Goal: Check status: Check status

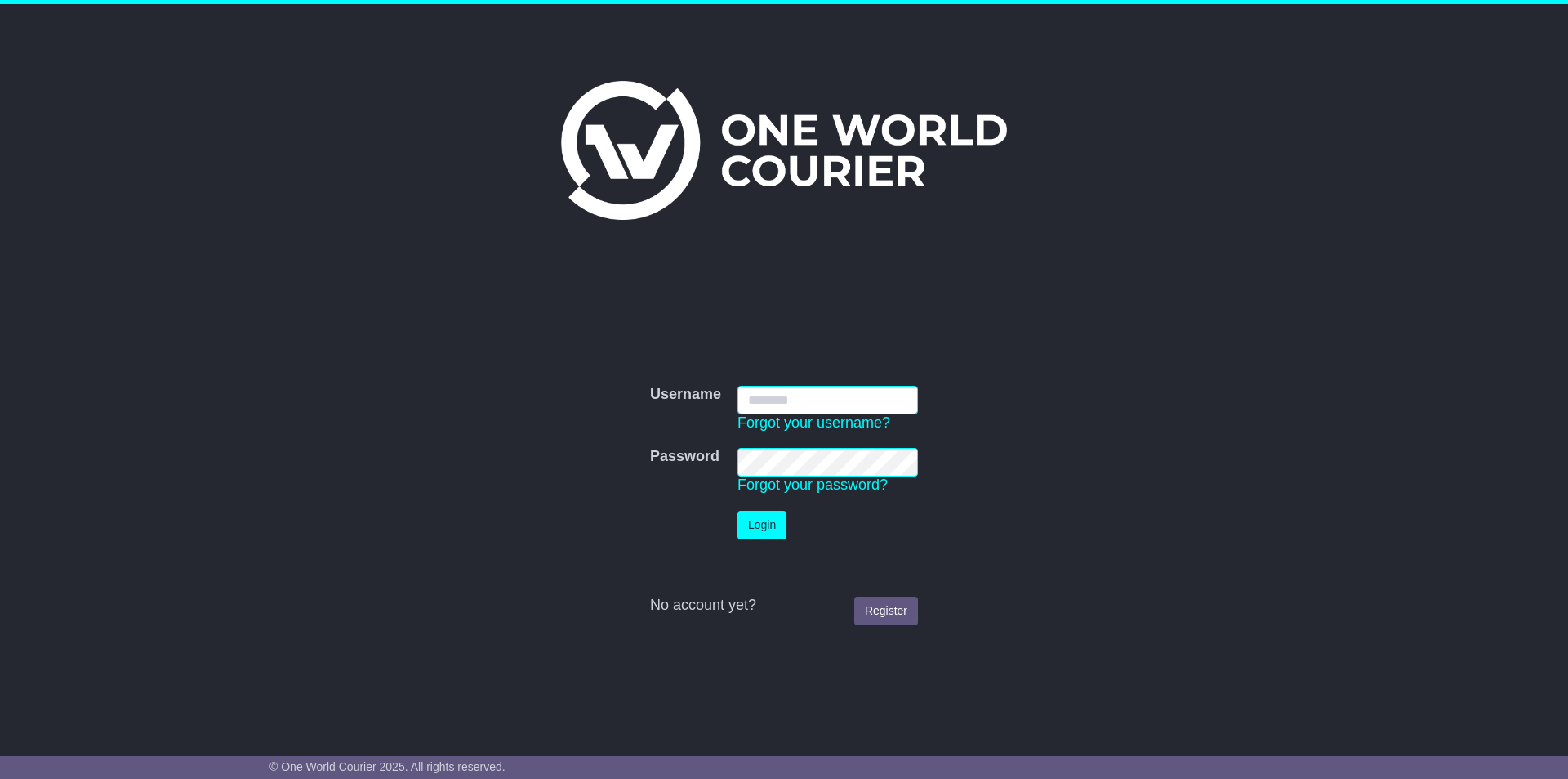
type input "**********"
click at [764, 518] on button "Login" at bounding box center [762, 525] width 49 height 29
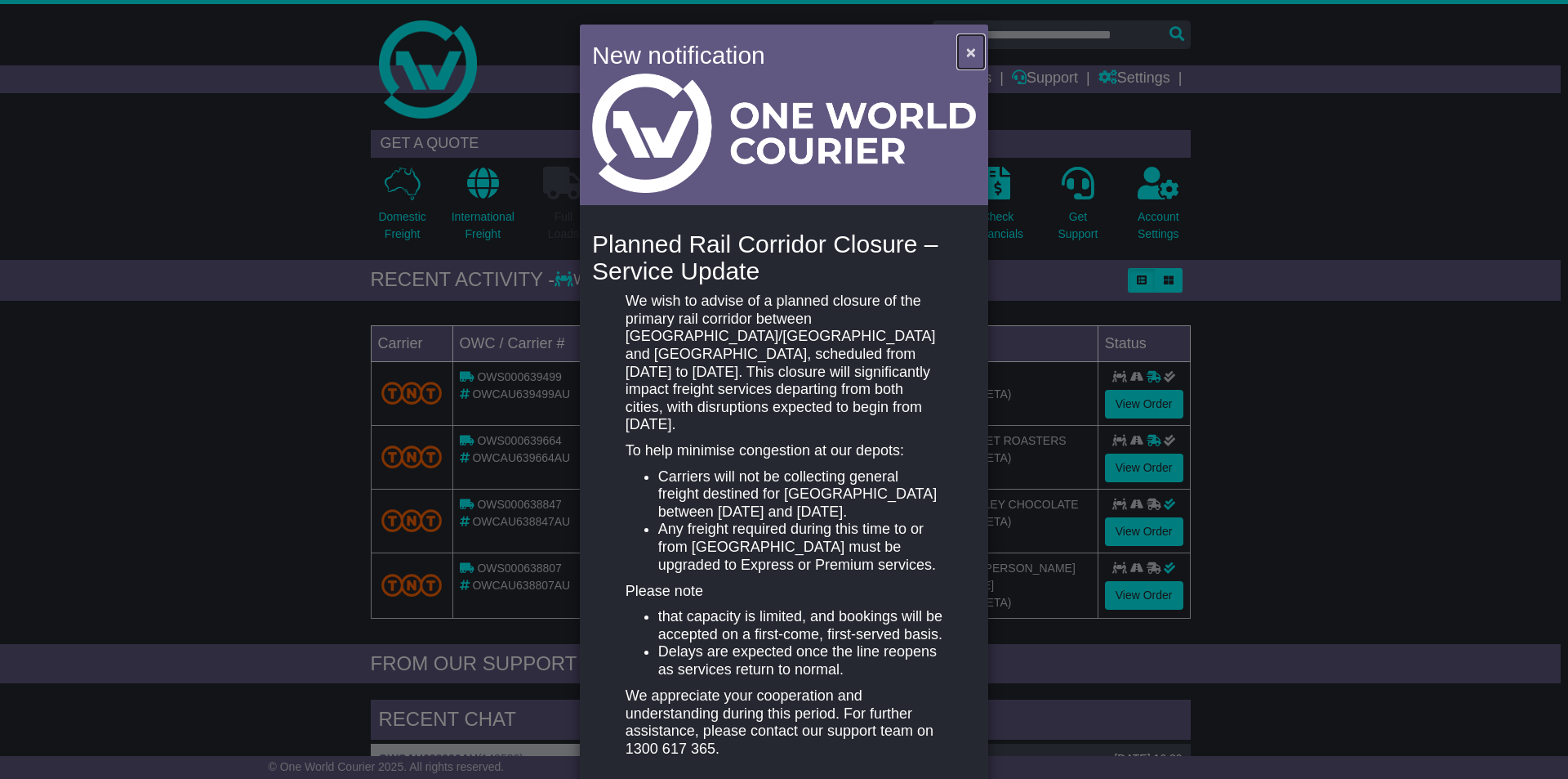
click at [970, 53] on span "×" at bounding box center [971, 51] width 10 height 18
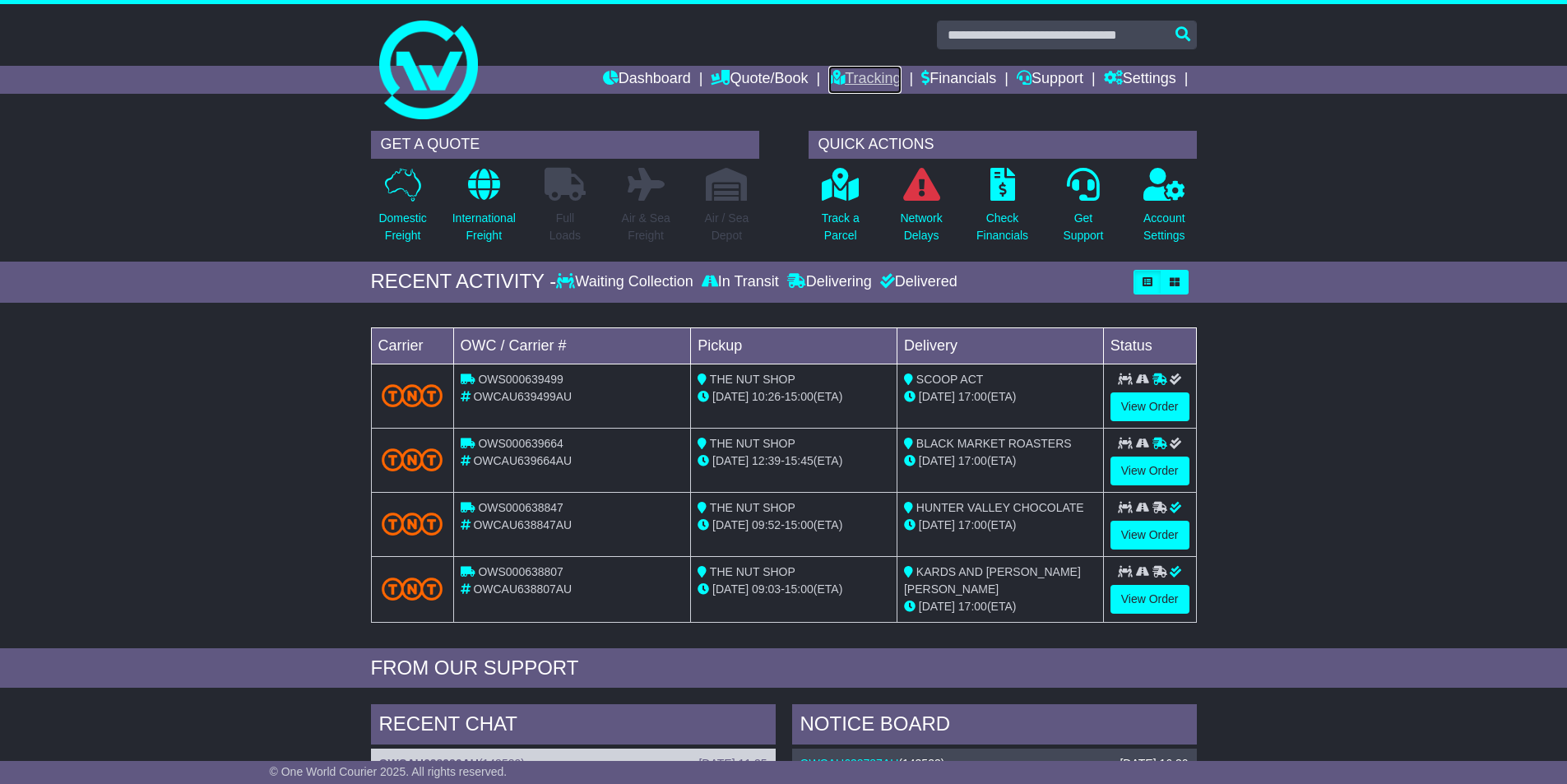
click at [857, 77] on link "Tracking" at bounding box center [865, 80] width 72 height 28
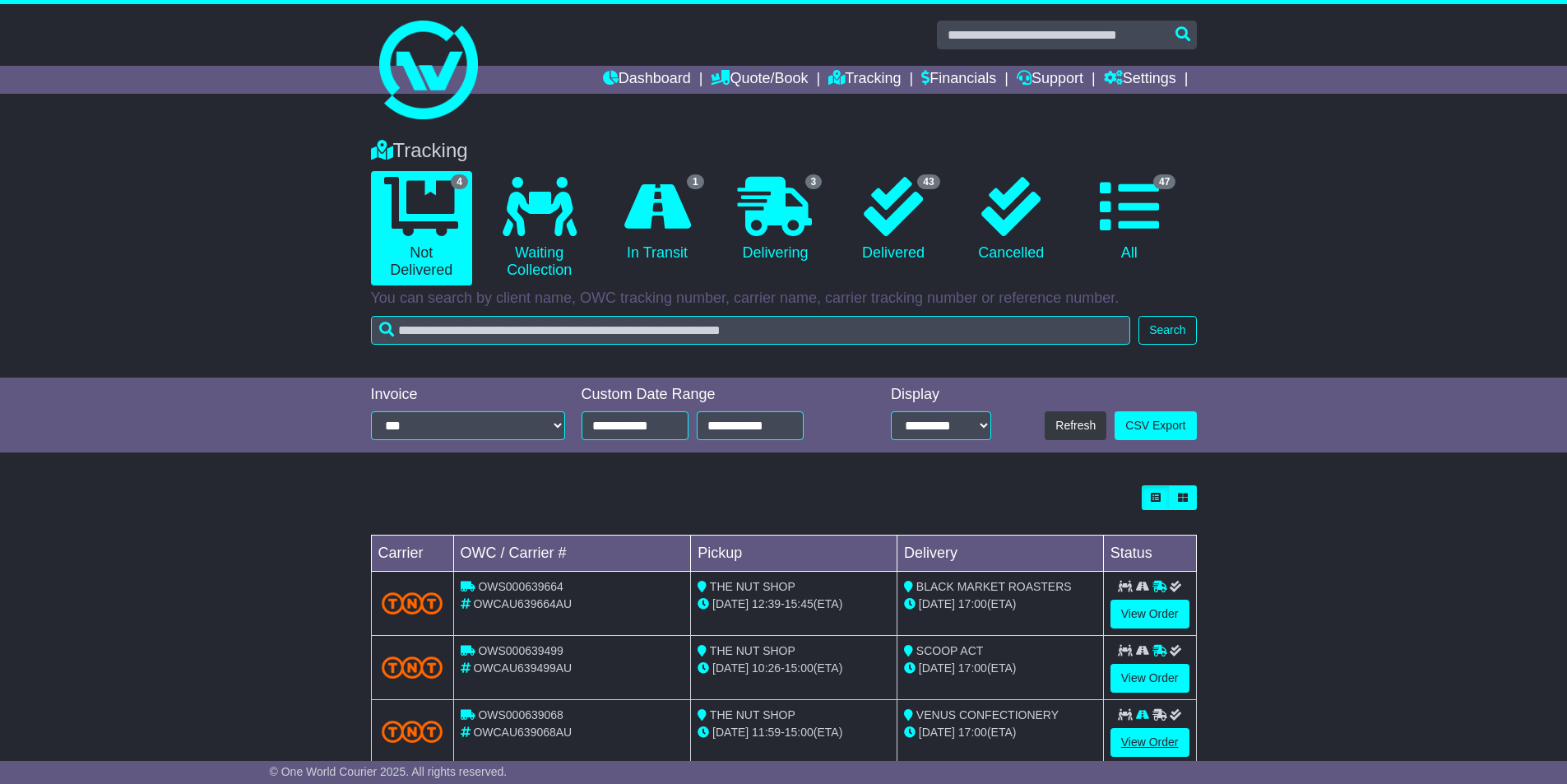
scroll to position [103, 0]
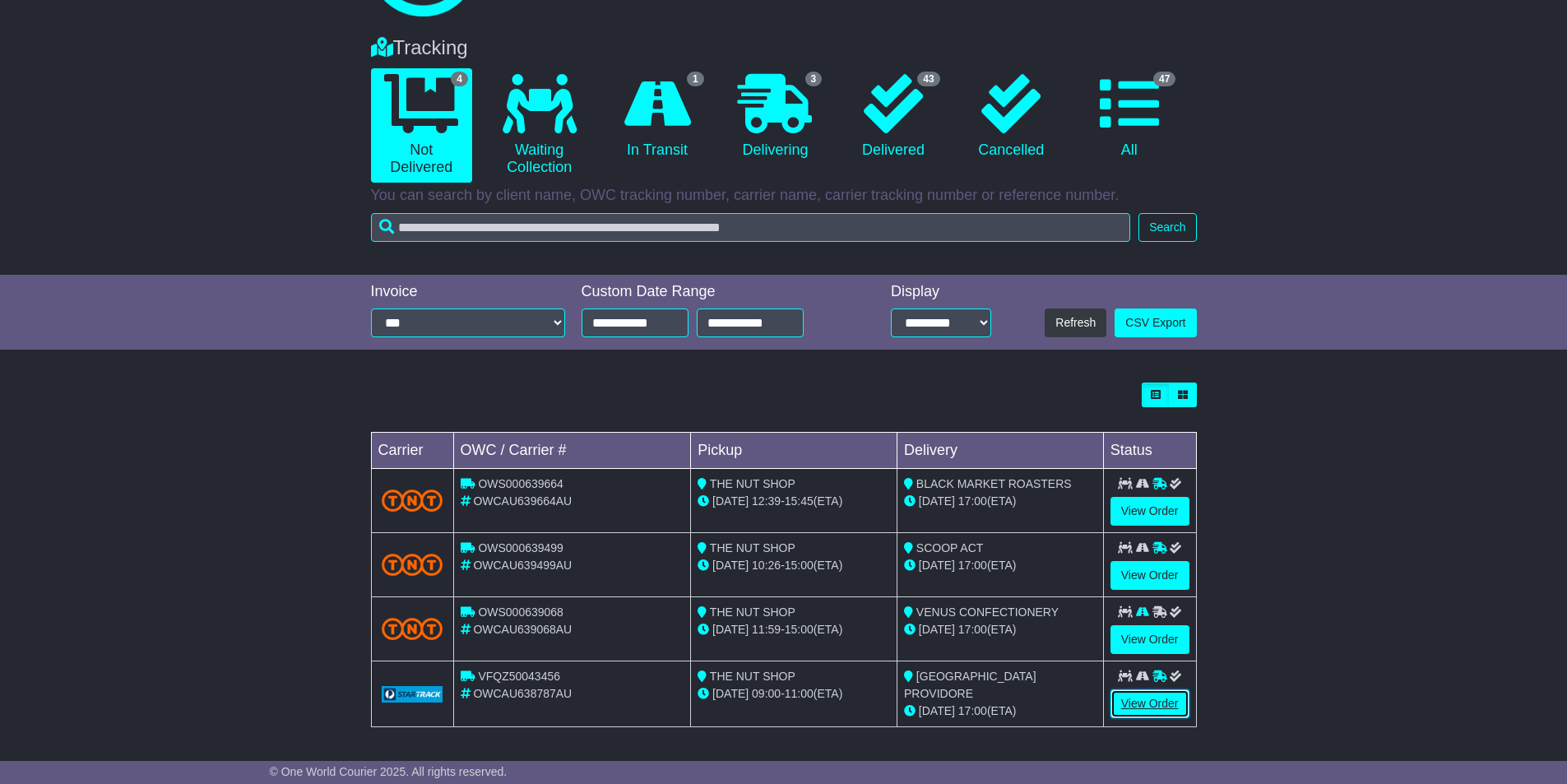
click at [1151, 701] on link "View Order" at bounding box center [1151, 703] width 79 height 29
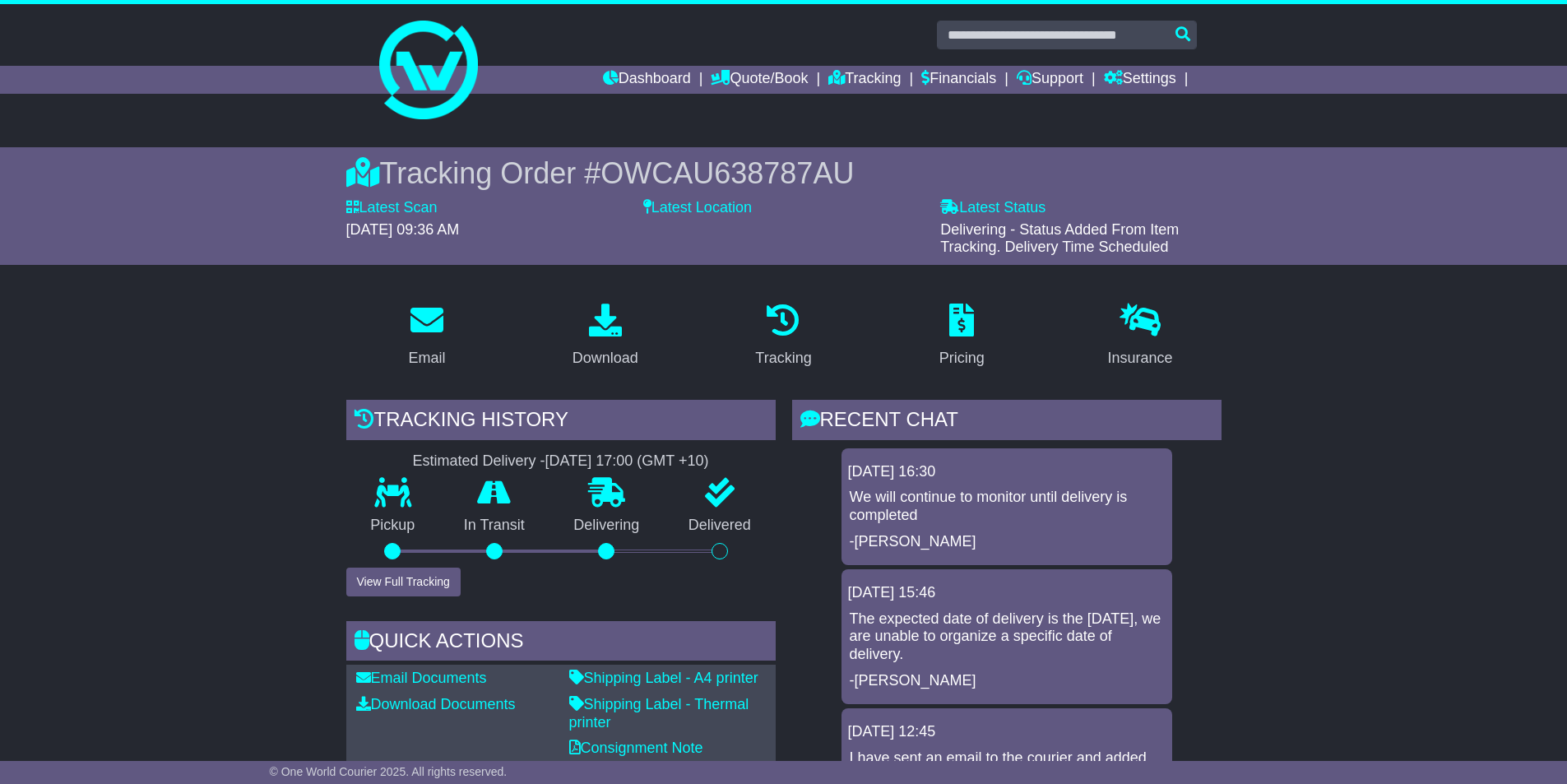
scroll to position [82, 0]
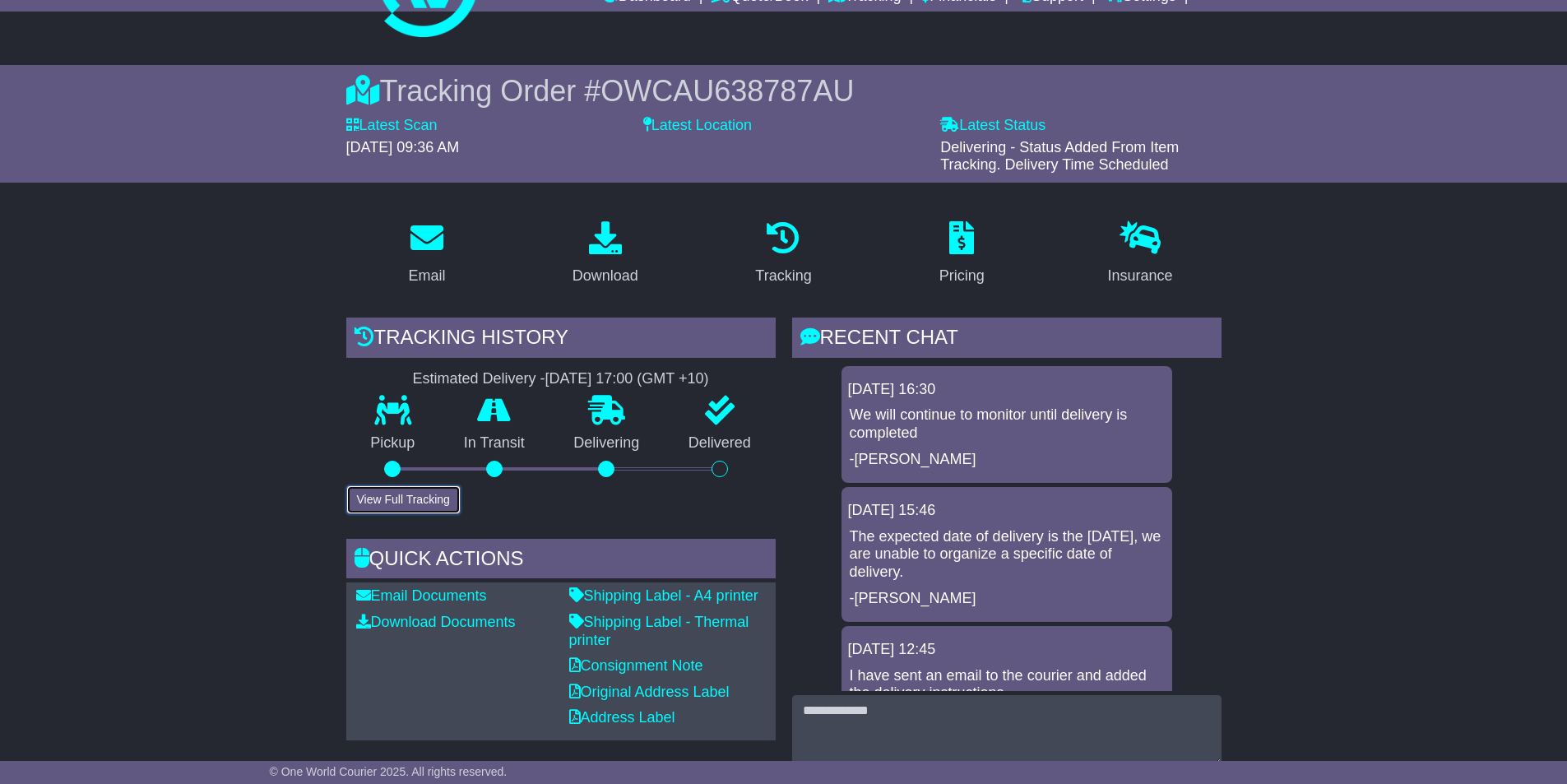
click at [428, 508] on button "View Full Tracking" at bounding box center [404, 499] width 115 height 29
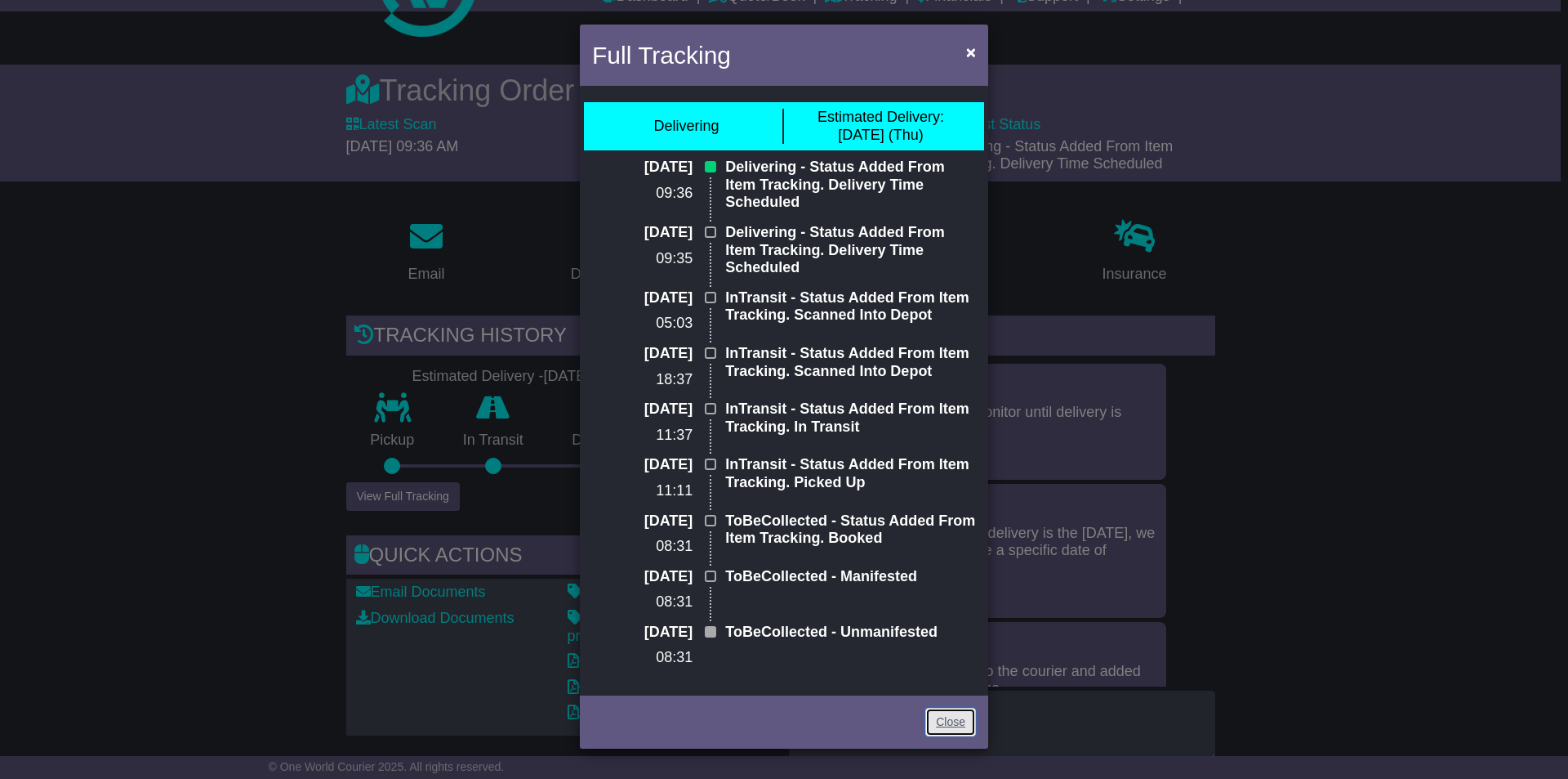
click at [966, 730] on link "Close" at bounding box center [950, 722] width 51 height 29
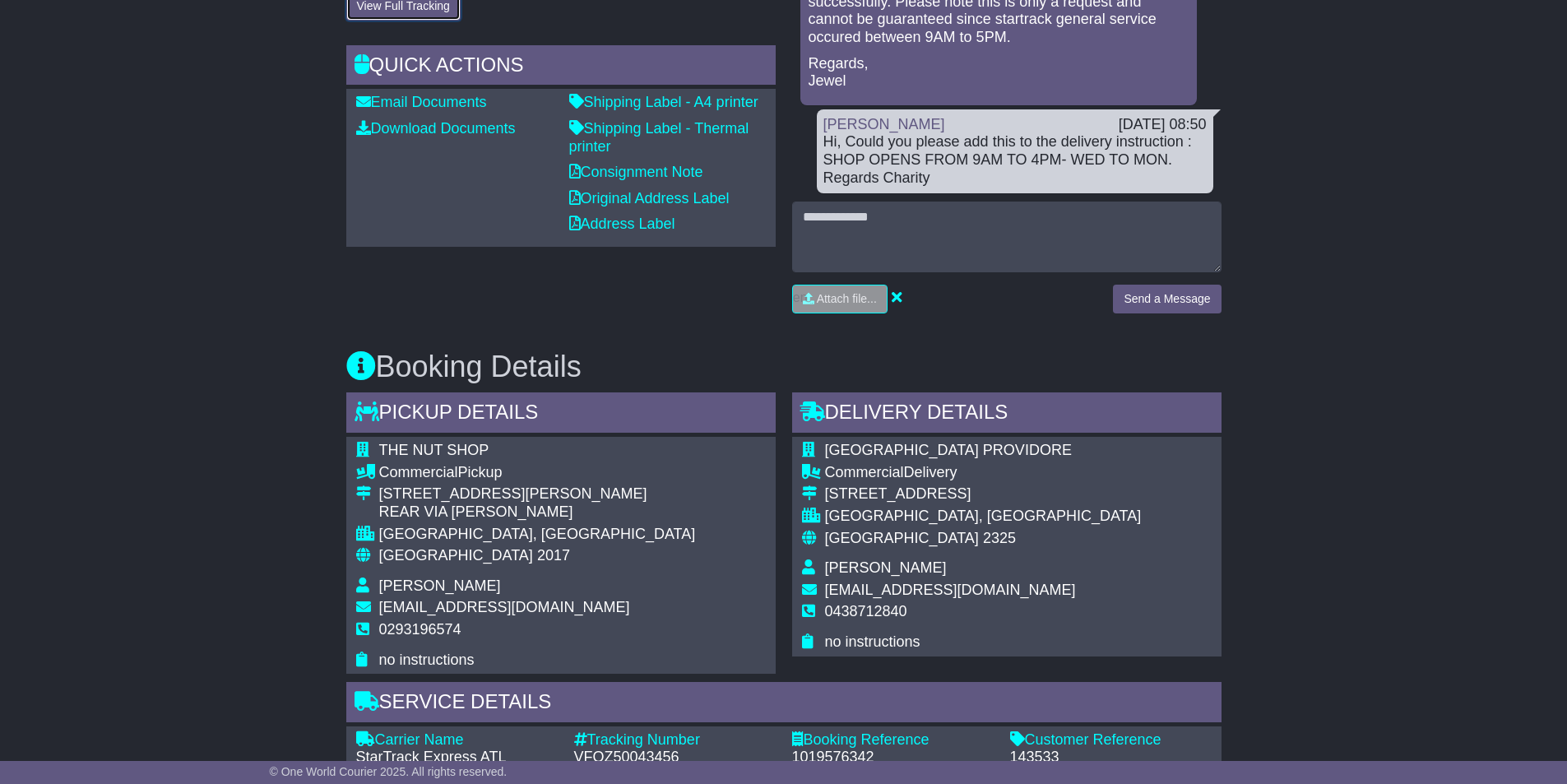
scroll to position [493, 0]
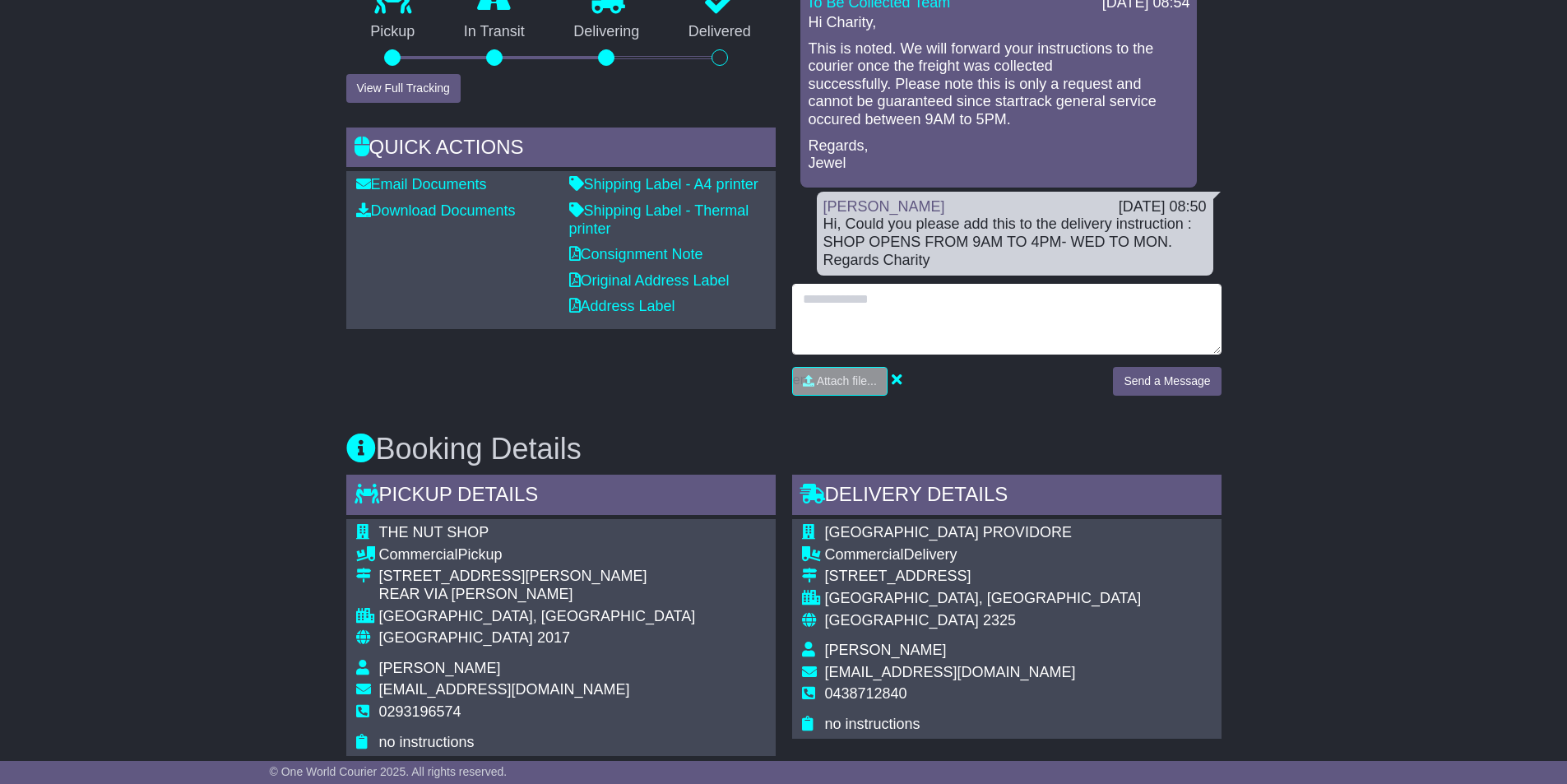
click at [932, 325] on textarea at bounding box center [1007, 319] width 430 height 71
type textarea "**********"
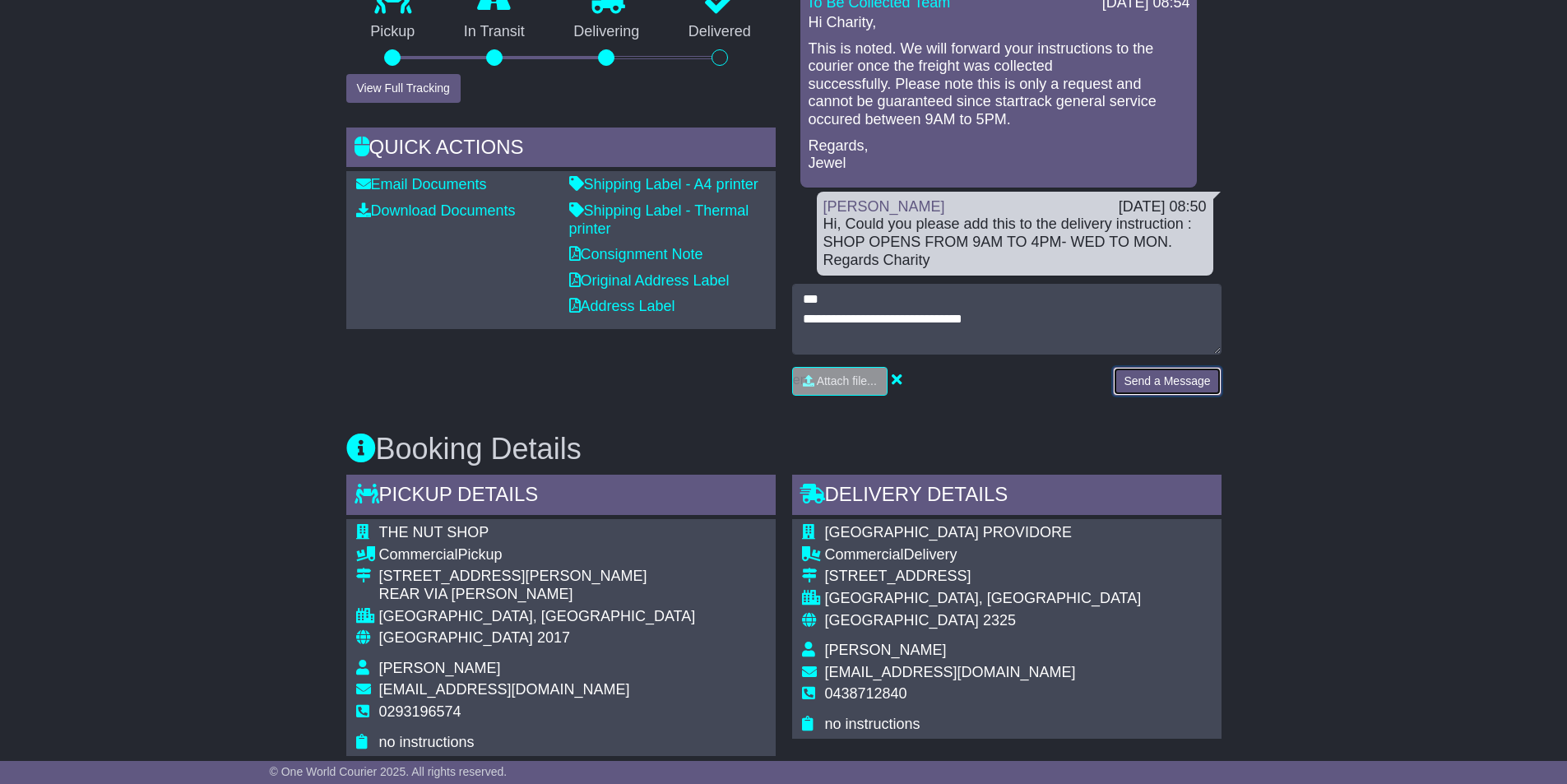
click at [1140, 379] on button "Send a Message" at bounding box center [1167, 381] width 108 height 29
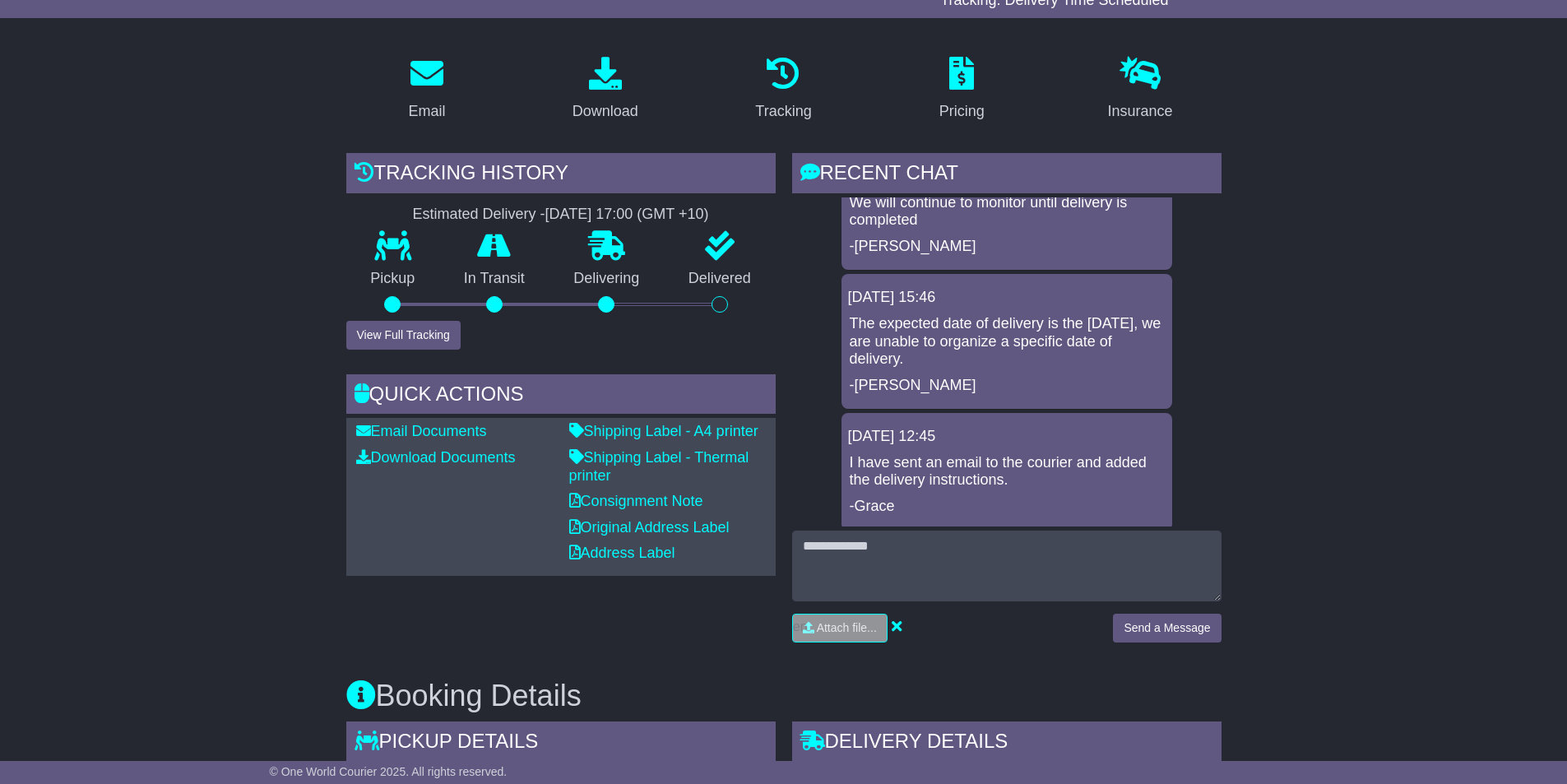
scroll to position [164, 0]
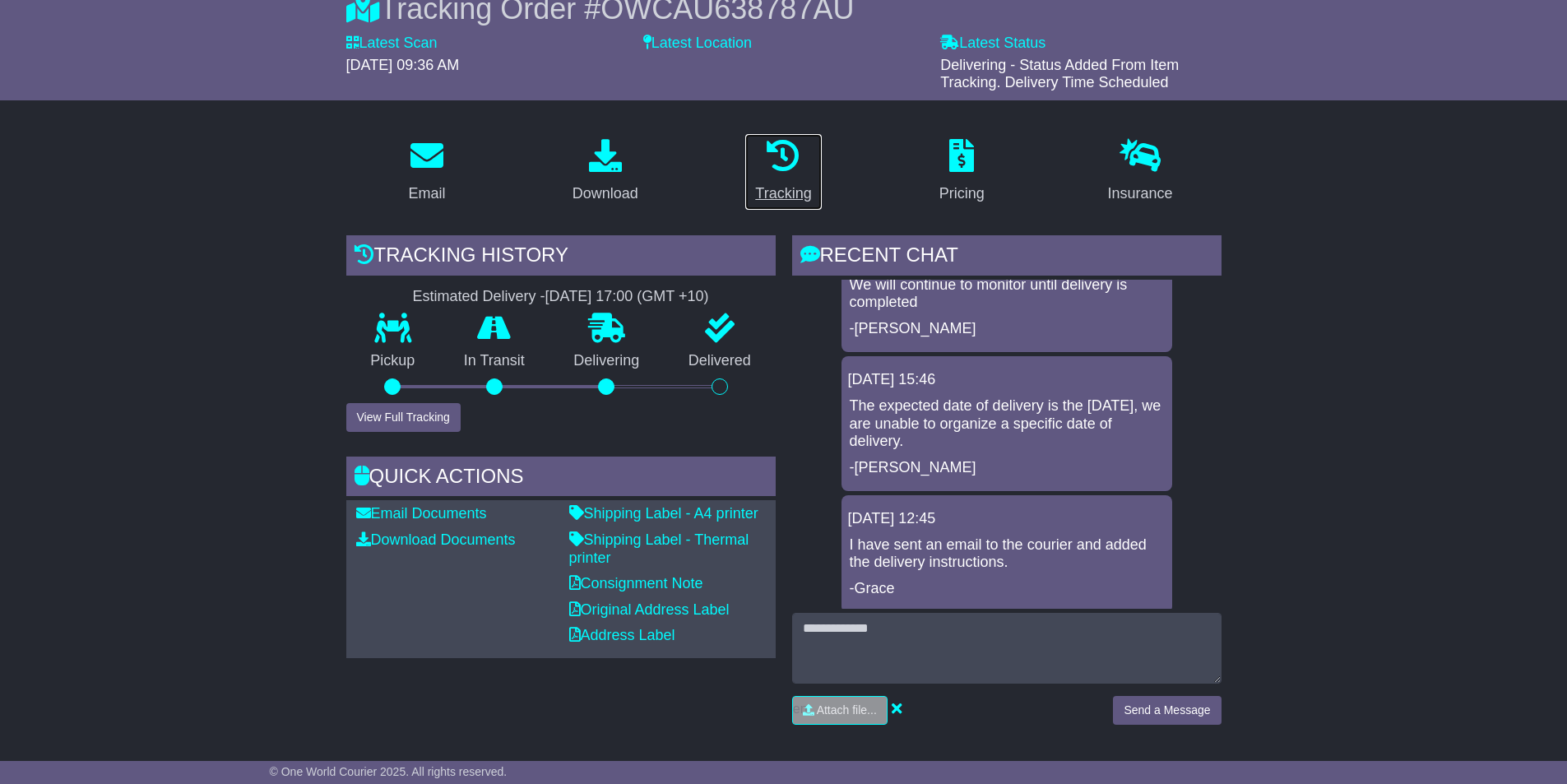
click at [793, 188] on div "Tracking" at bounding box center [783, 193] width 56 height 22
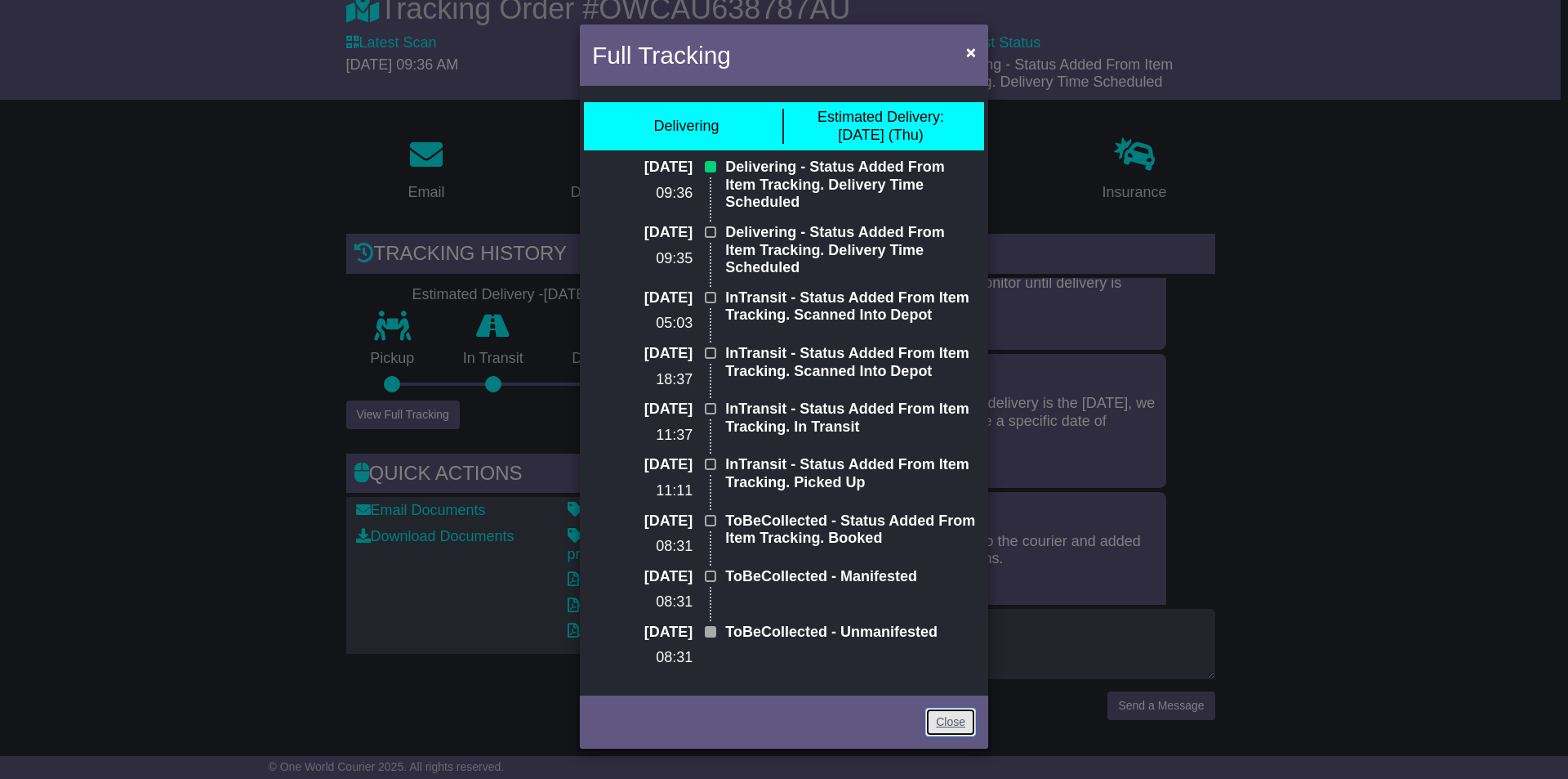
click at [949, 719] on link "Close" at bounding box center [950, 722] width 51 height 29
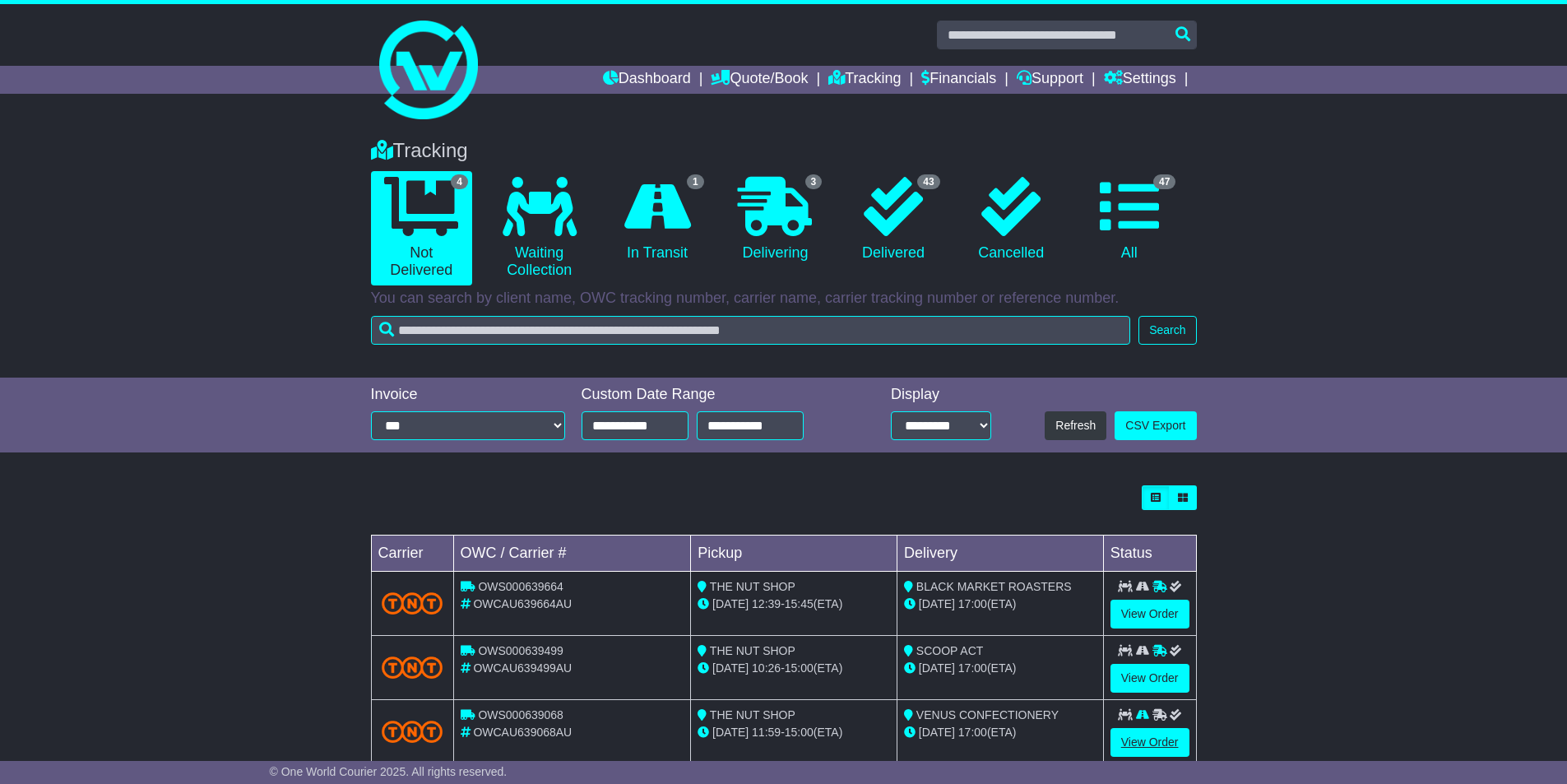
scroll to position [103, 0]
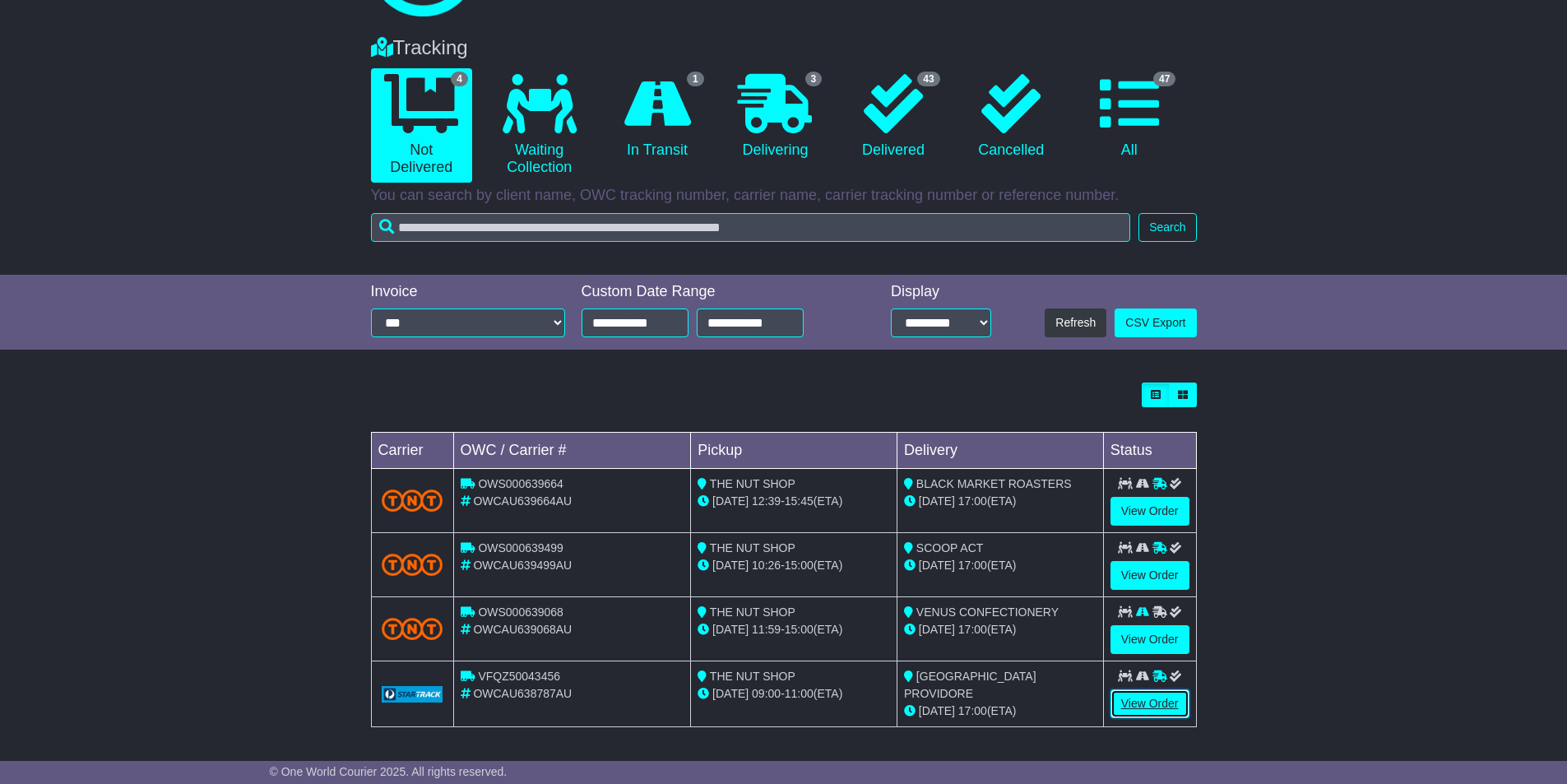
click at [1157, 706] on link "View Order" at bounding box center [1151, 703] width 79 height 29
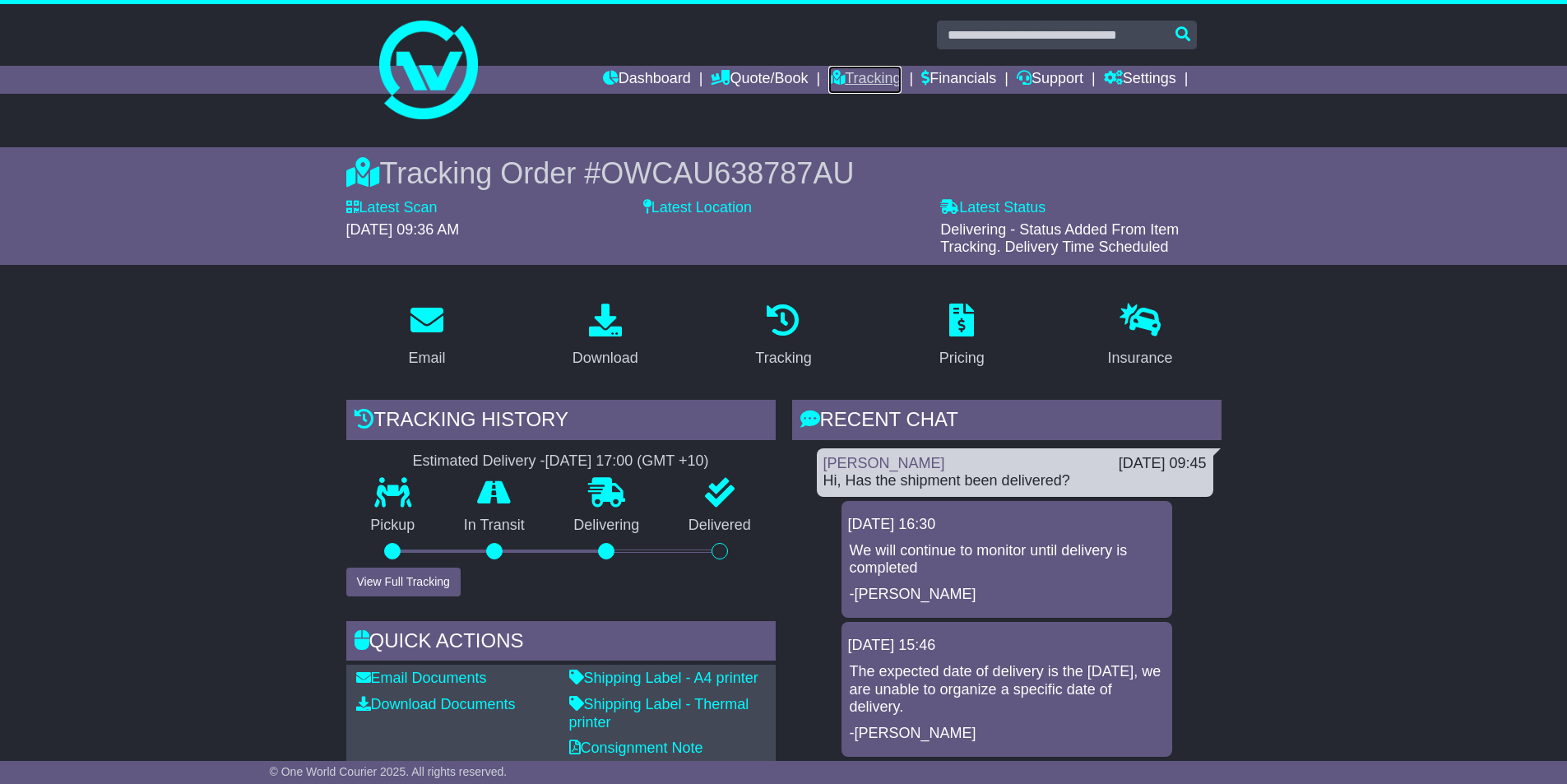
click at [873, 77] on link "Tracking" at bounding box center [865, 80] width 72 height 28
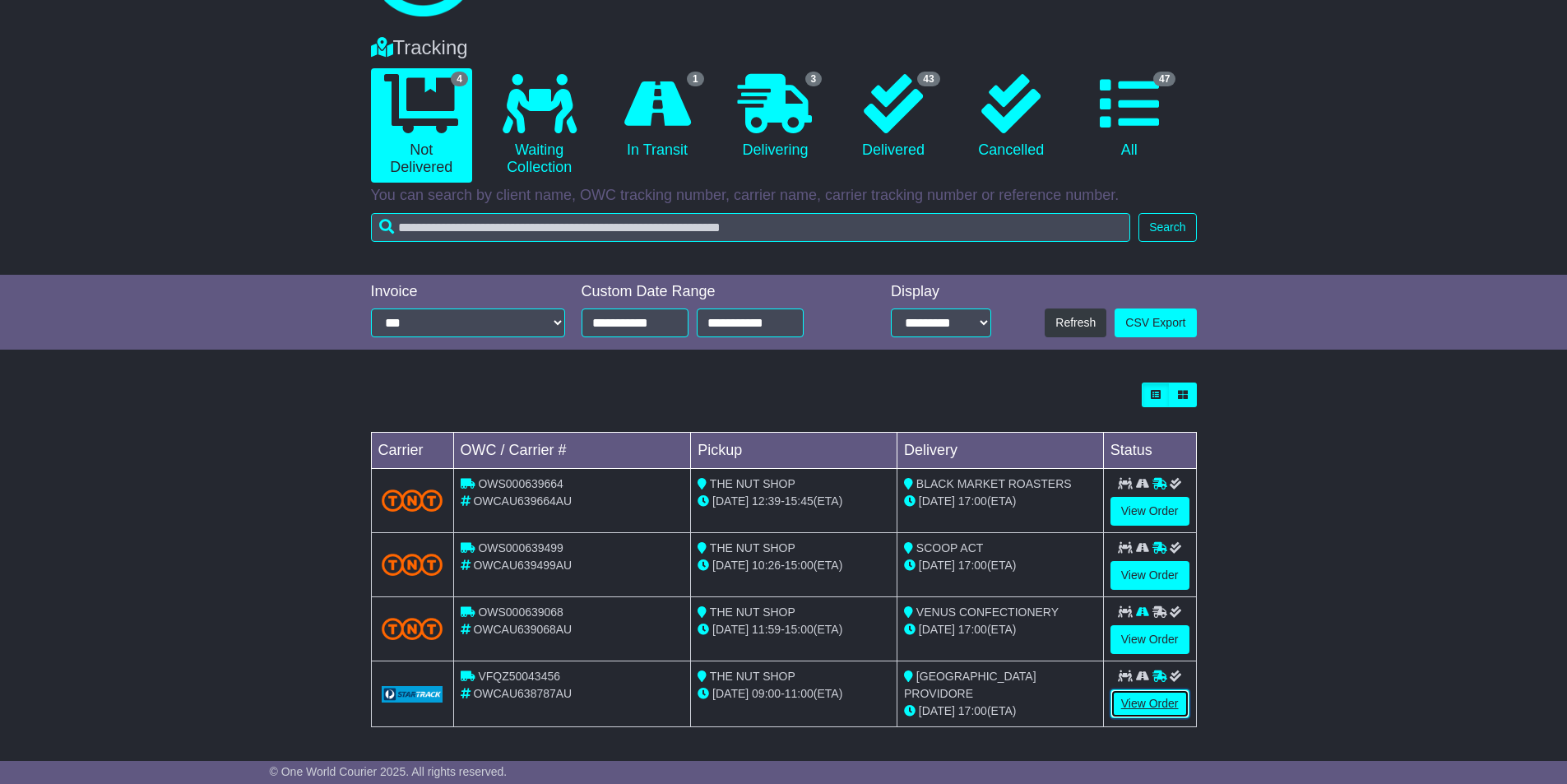
click at [1138, 698] on link "View Order" at bounding box center [1151, 703] width 79 height 29
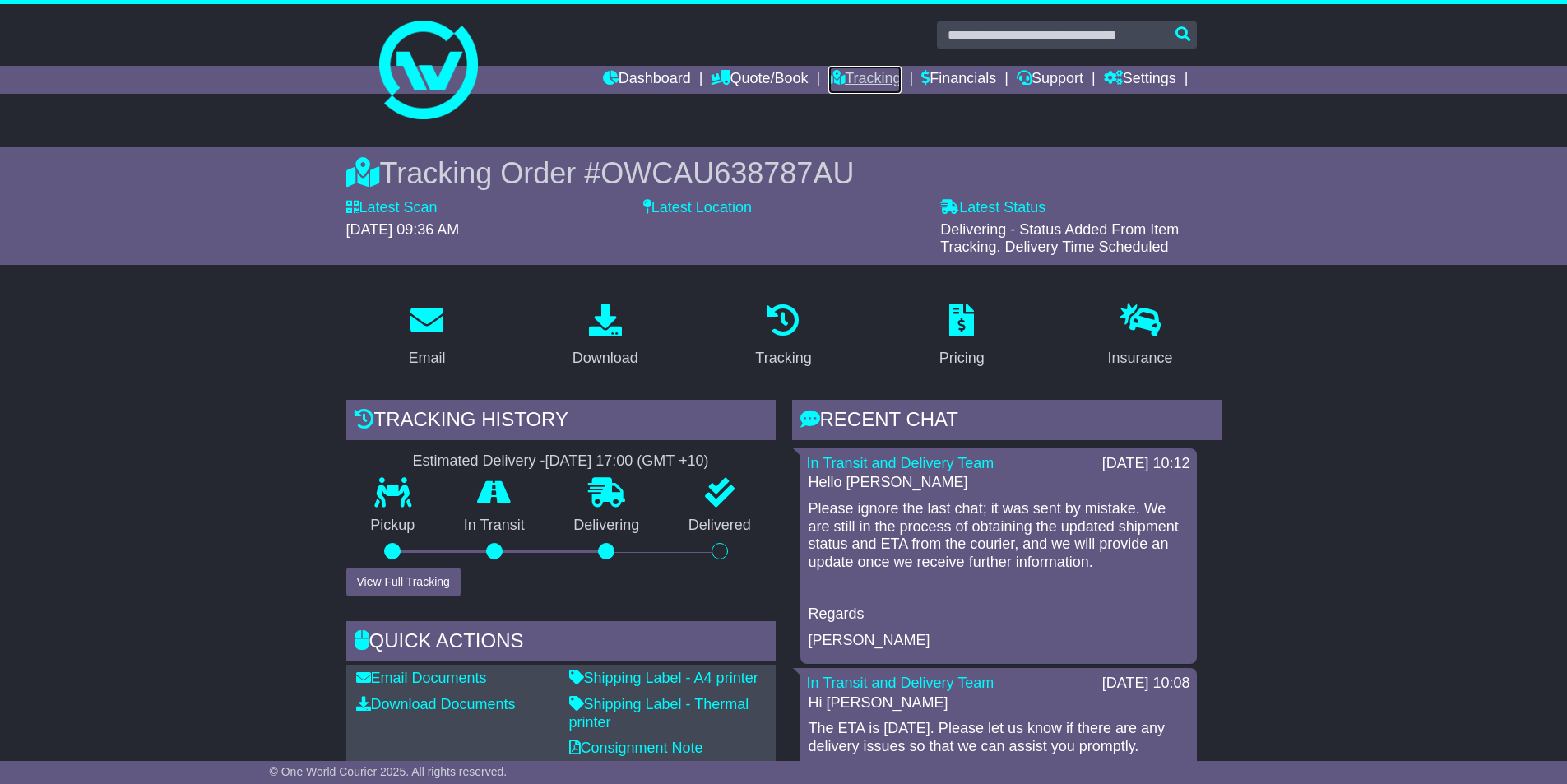
click at [863, 81] on link "Tracking" at bounding box center [865, 80] width 72 height 28
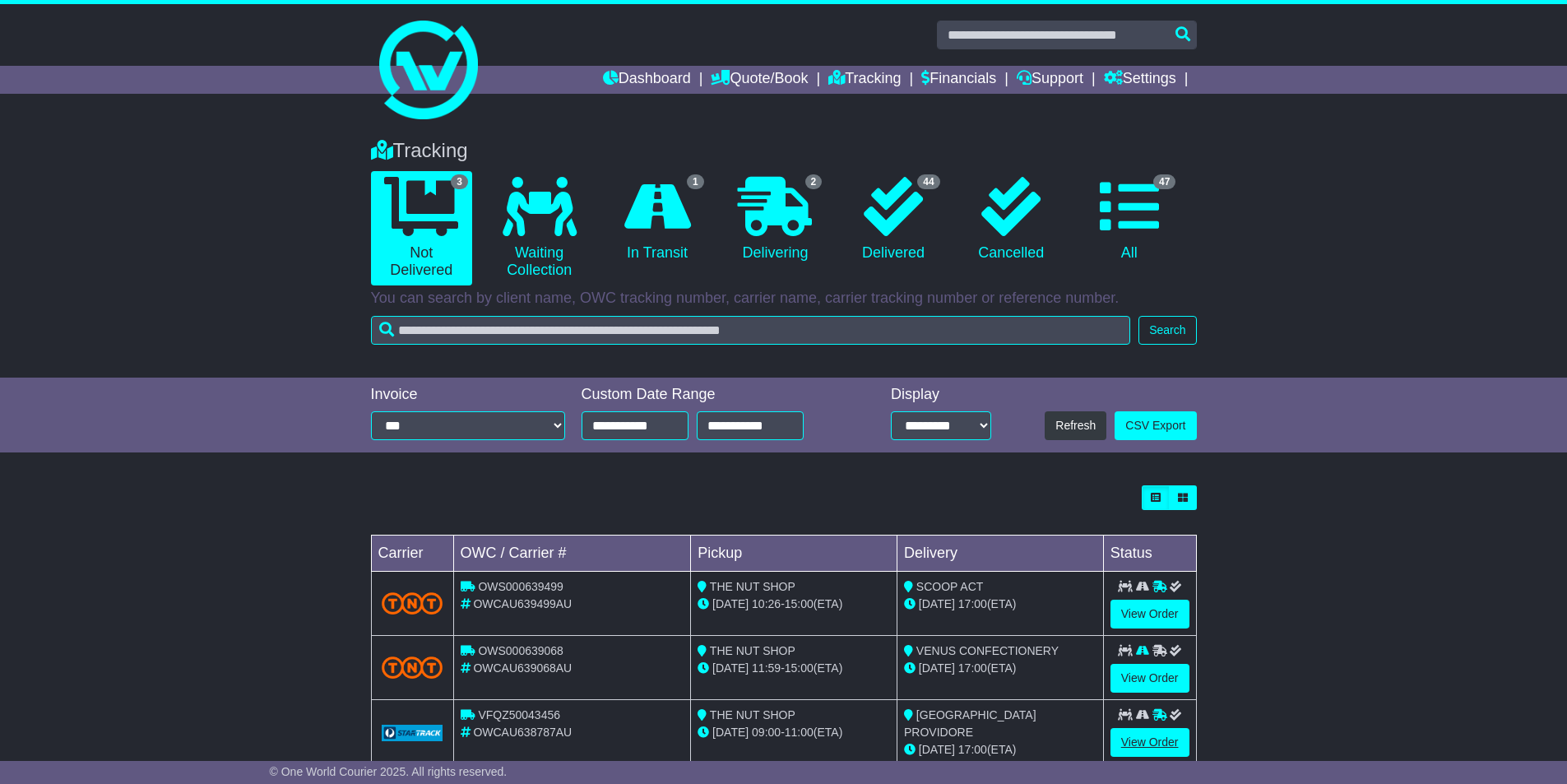
scroll to position [39, 0]
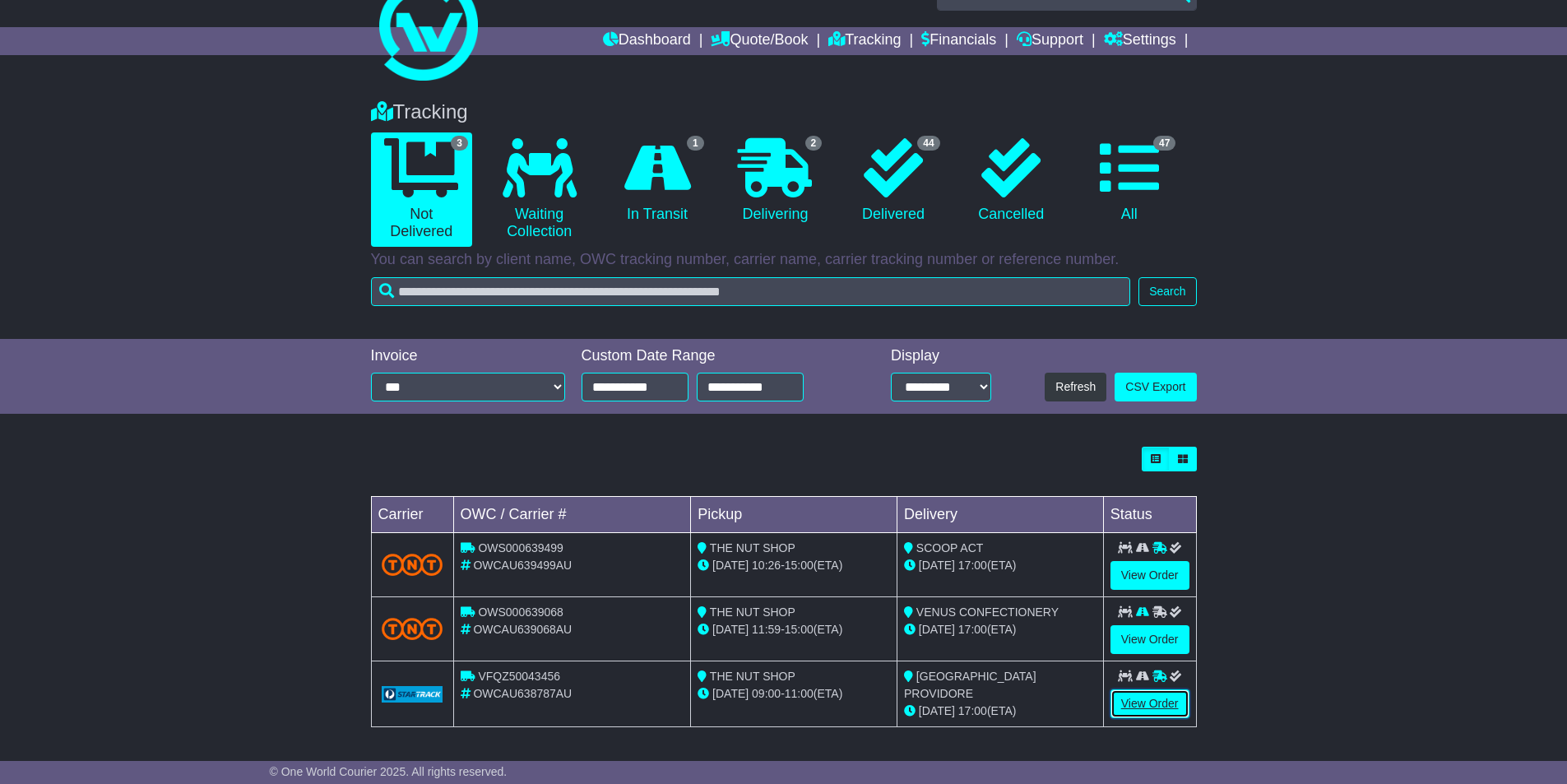
click at [1140, 701] on link "View Order" at bounding box center [1151, 703] width 79 height 29
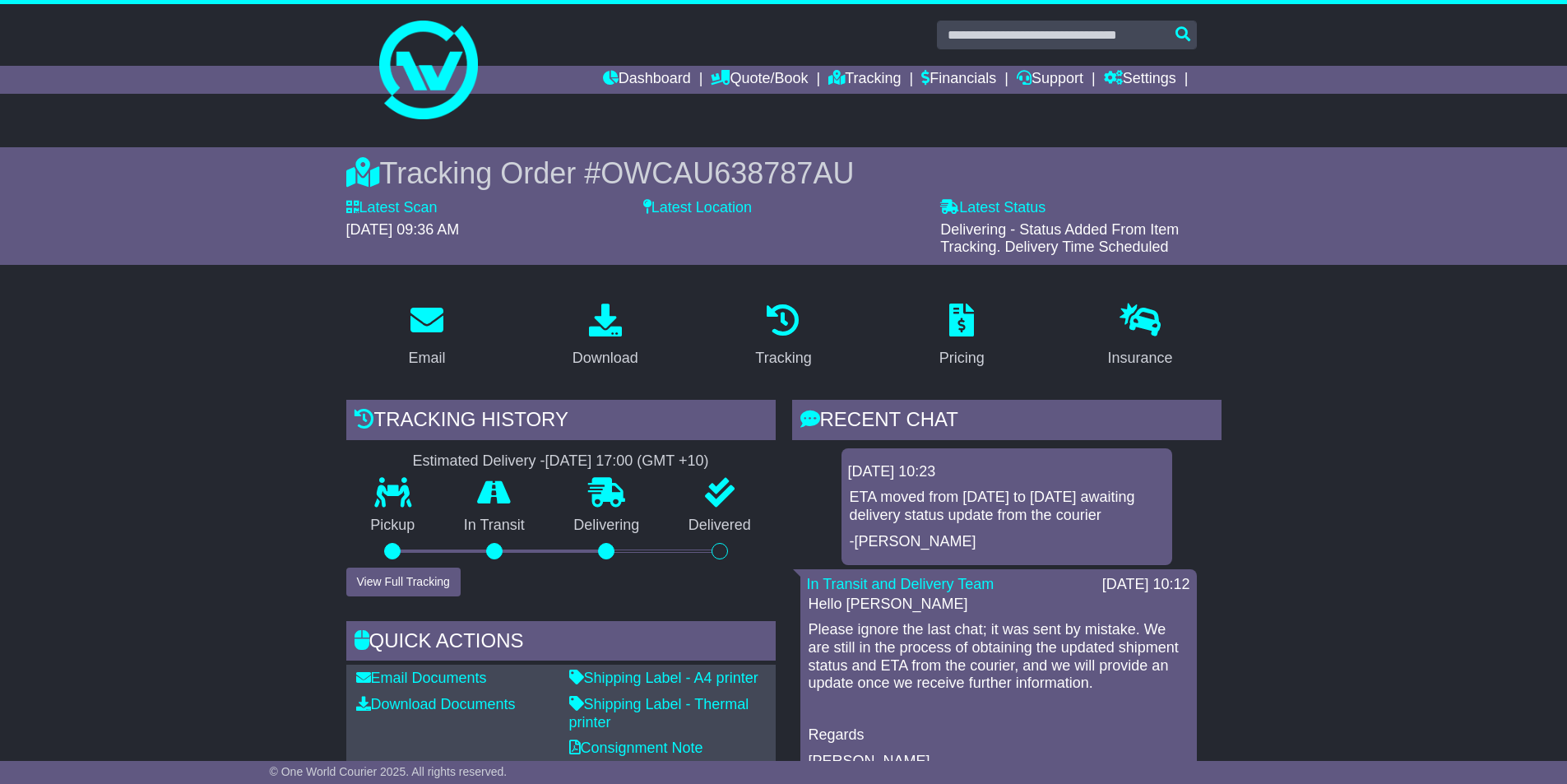
click at [1089, 704] on p at bounding box center [999, 709] width 380 height 19
click at [433, 579] on button "View Full Tracking" at bounding box center [404, 581] width 115 height 29
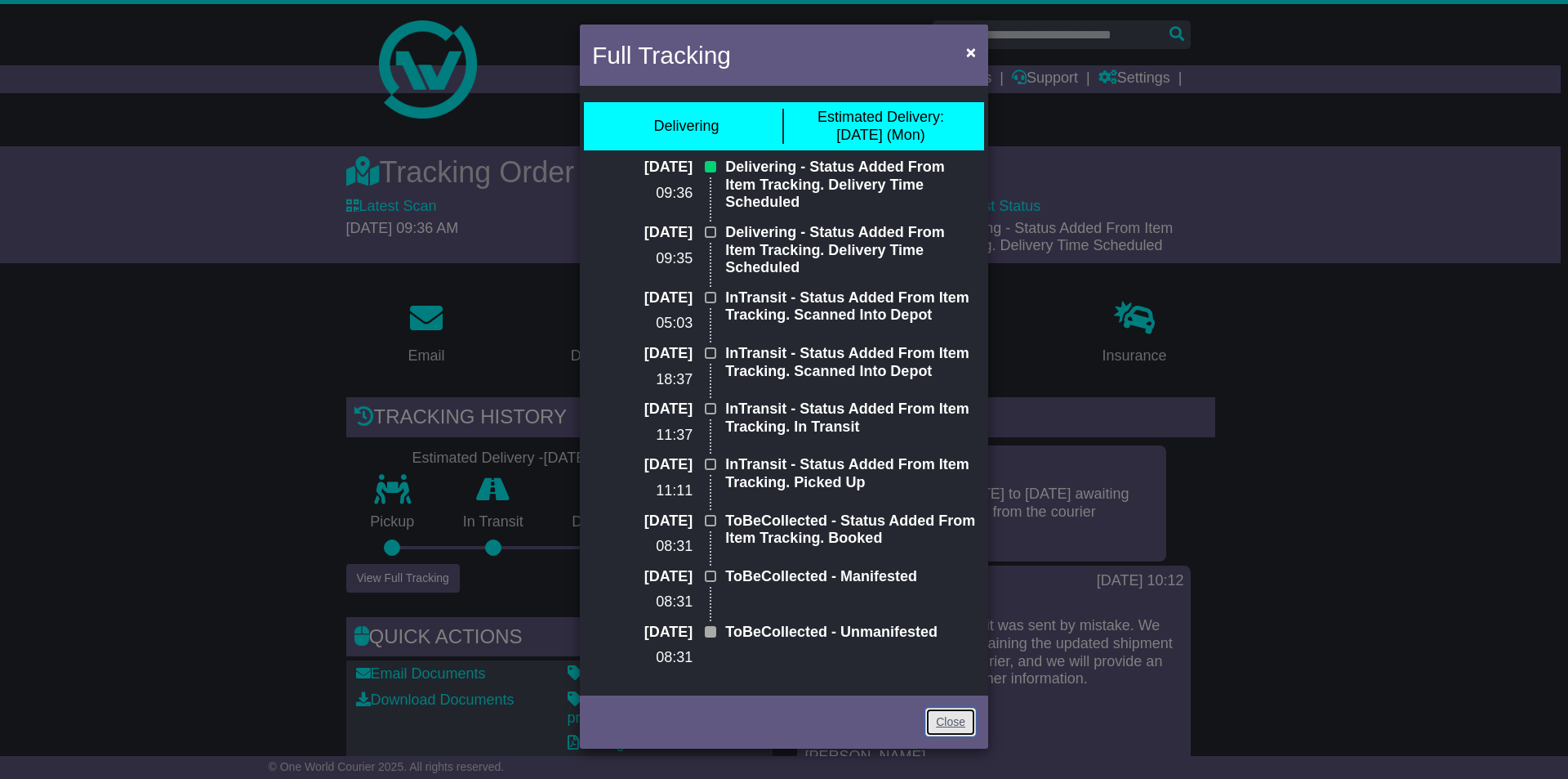
click at [956, 724] on link "Close" at bounding box center [950, 722] width 51 height 29
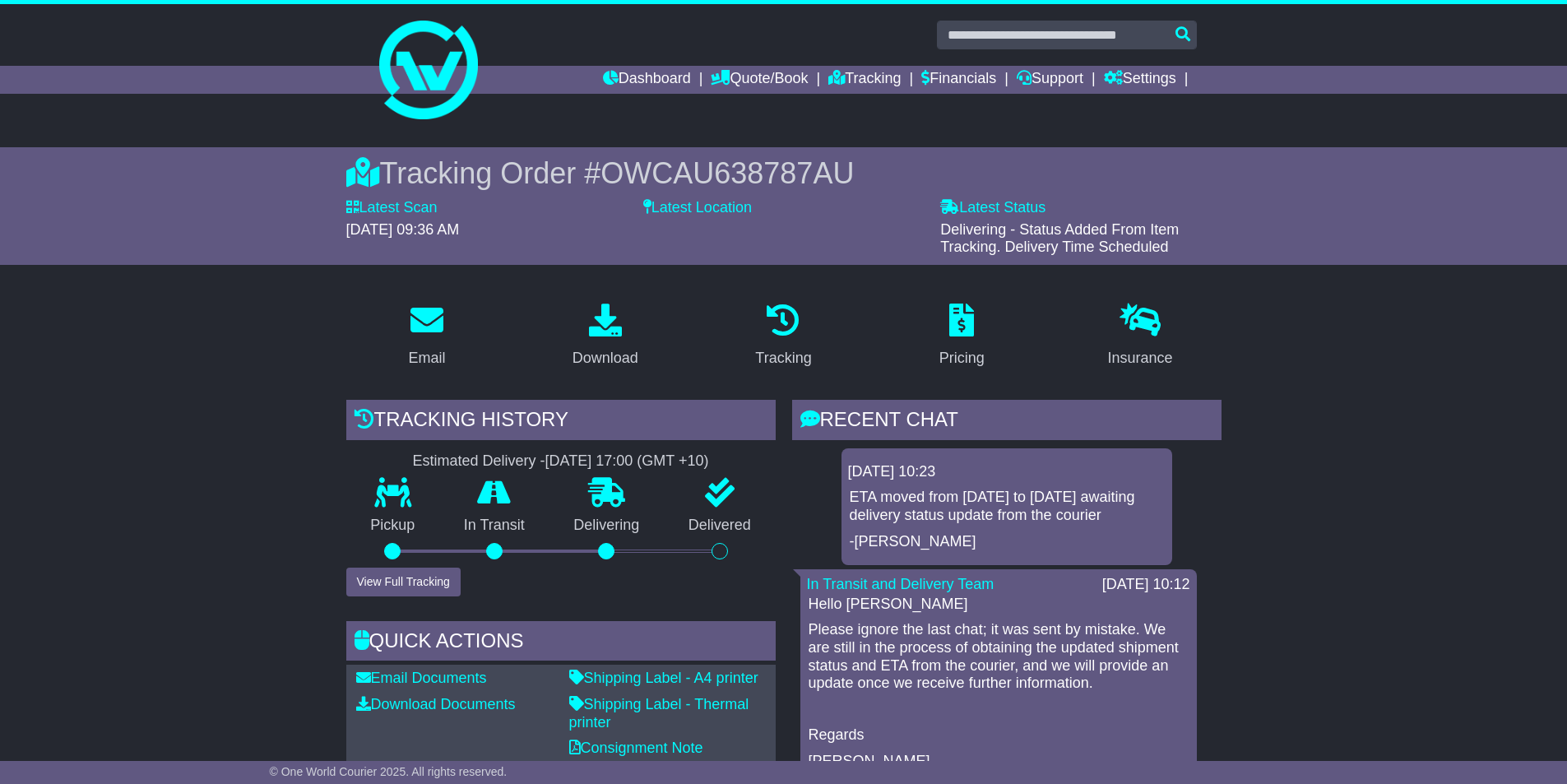
click at [1163, 577] on div "29 Aug 2025 10:12" at bounding box center [1147, 585] width 88 height 19
click at [422, 586] on button "View Full Tracking" at bounding box center [404, 581] width 115 height 29
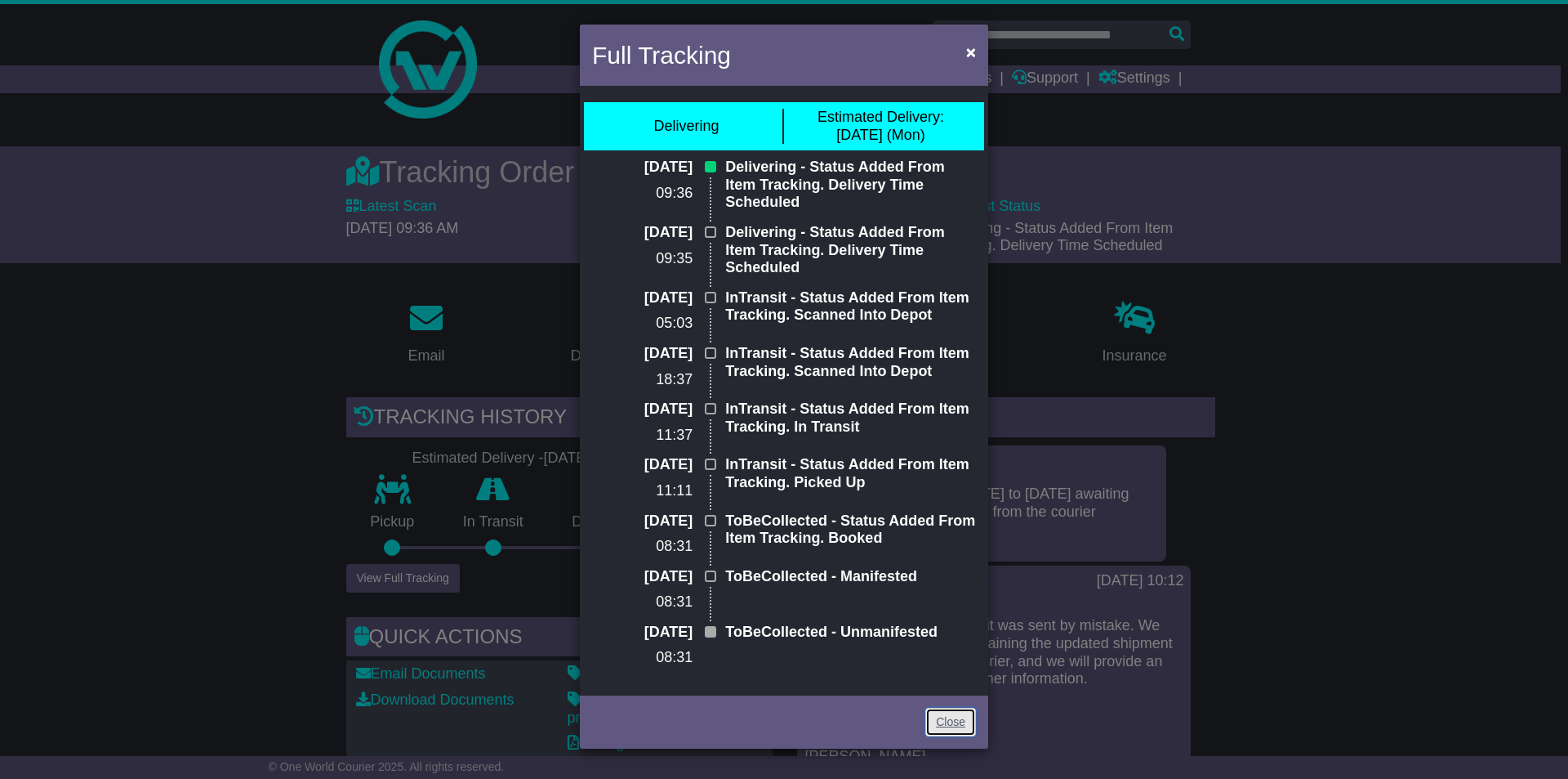
click at [960, 721] on link "Close" at bounding box center [950, 722] width 51 height 29
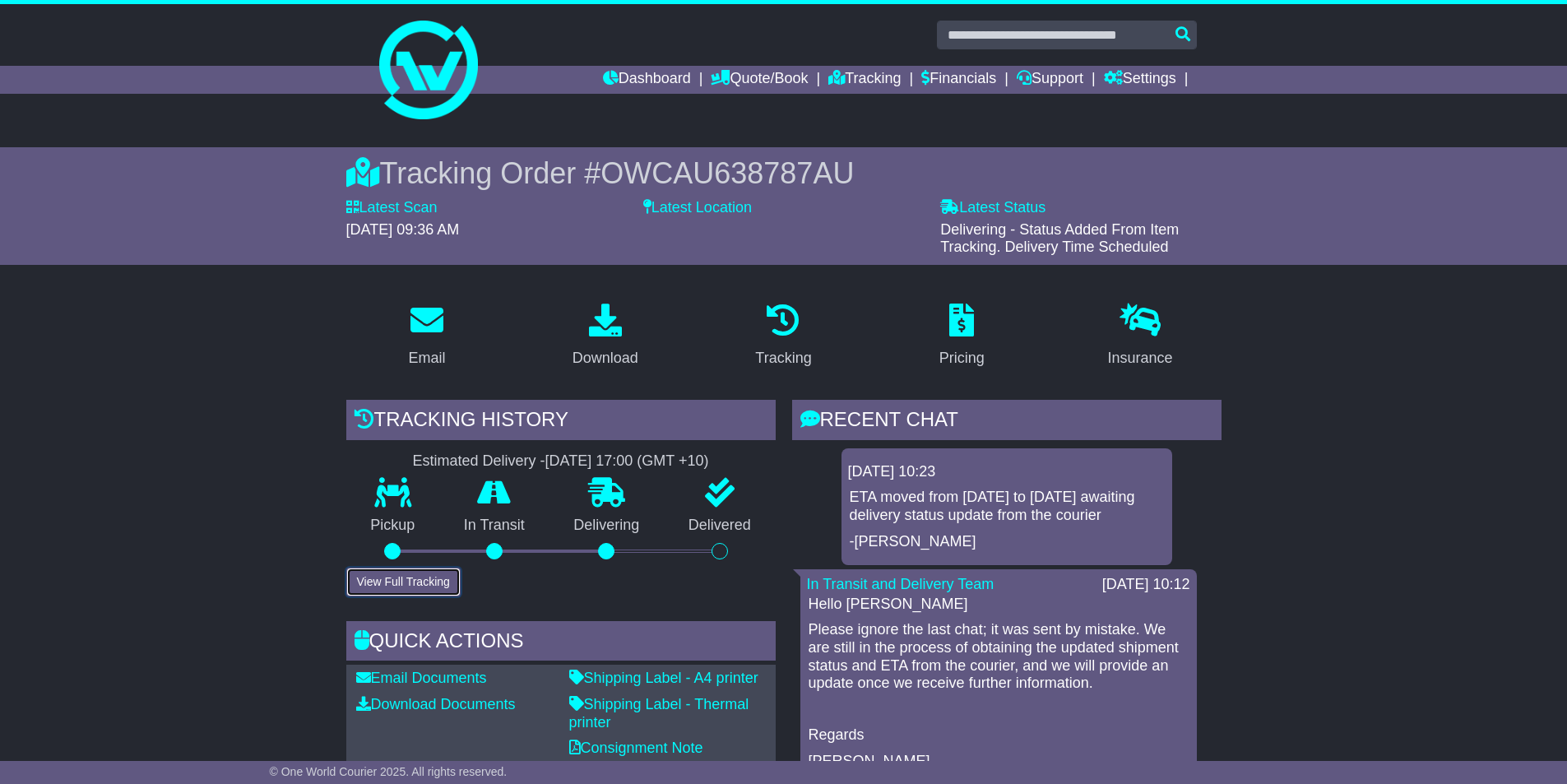
click at [398, 579] on button "View Full Tracking" at bounding box center [404, 581] width 115 height 29
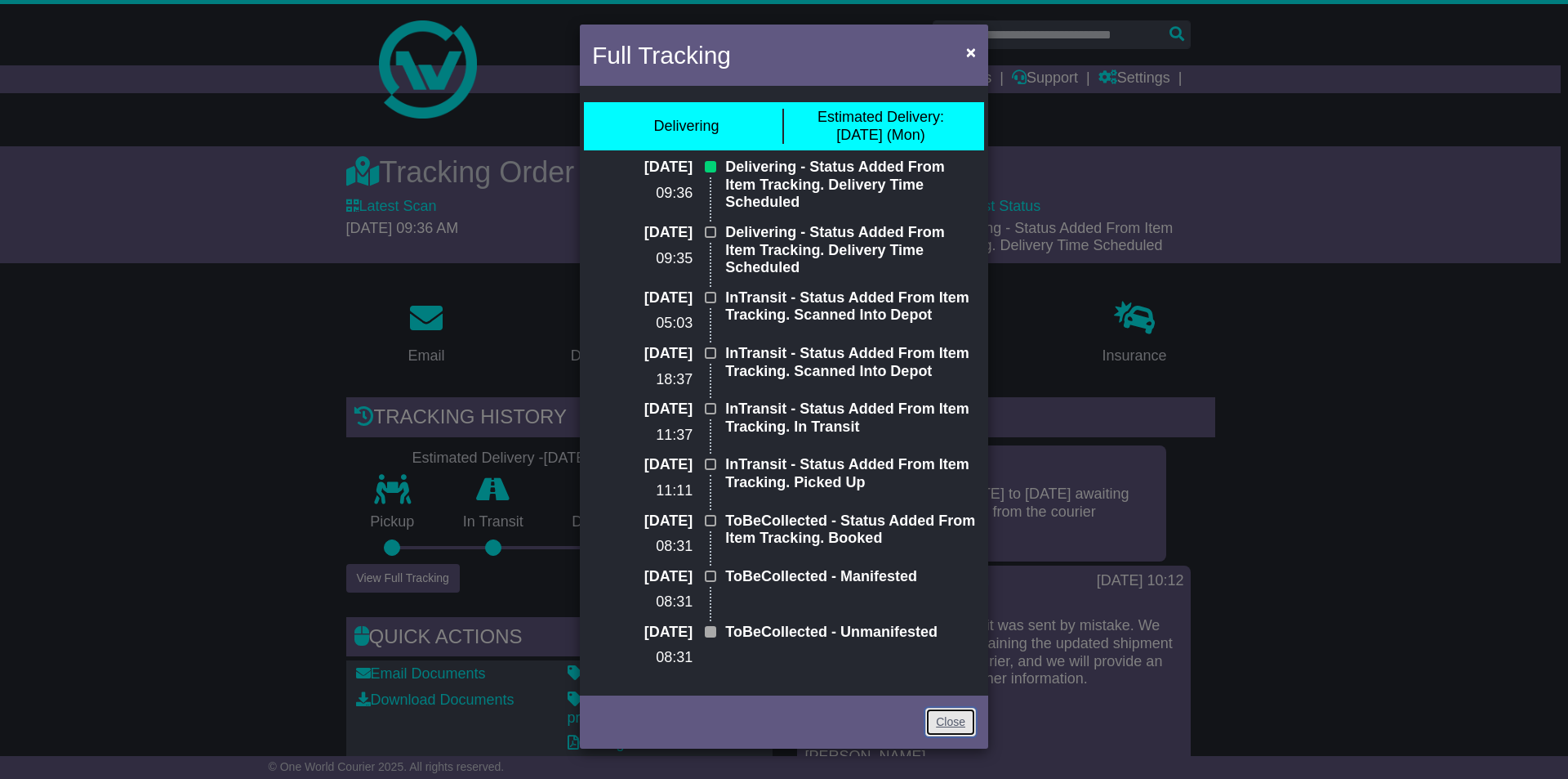
click at [960, 722] on link "Close" at bounding box center [950, 722] width 51 height 29
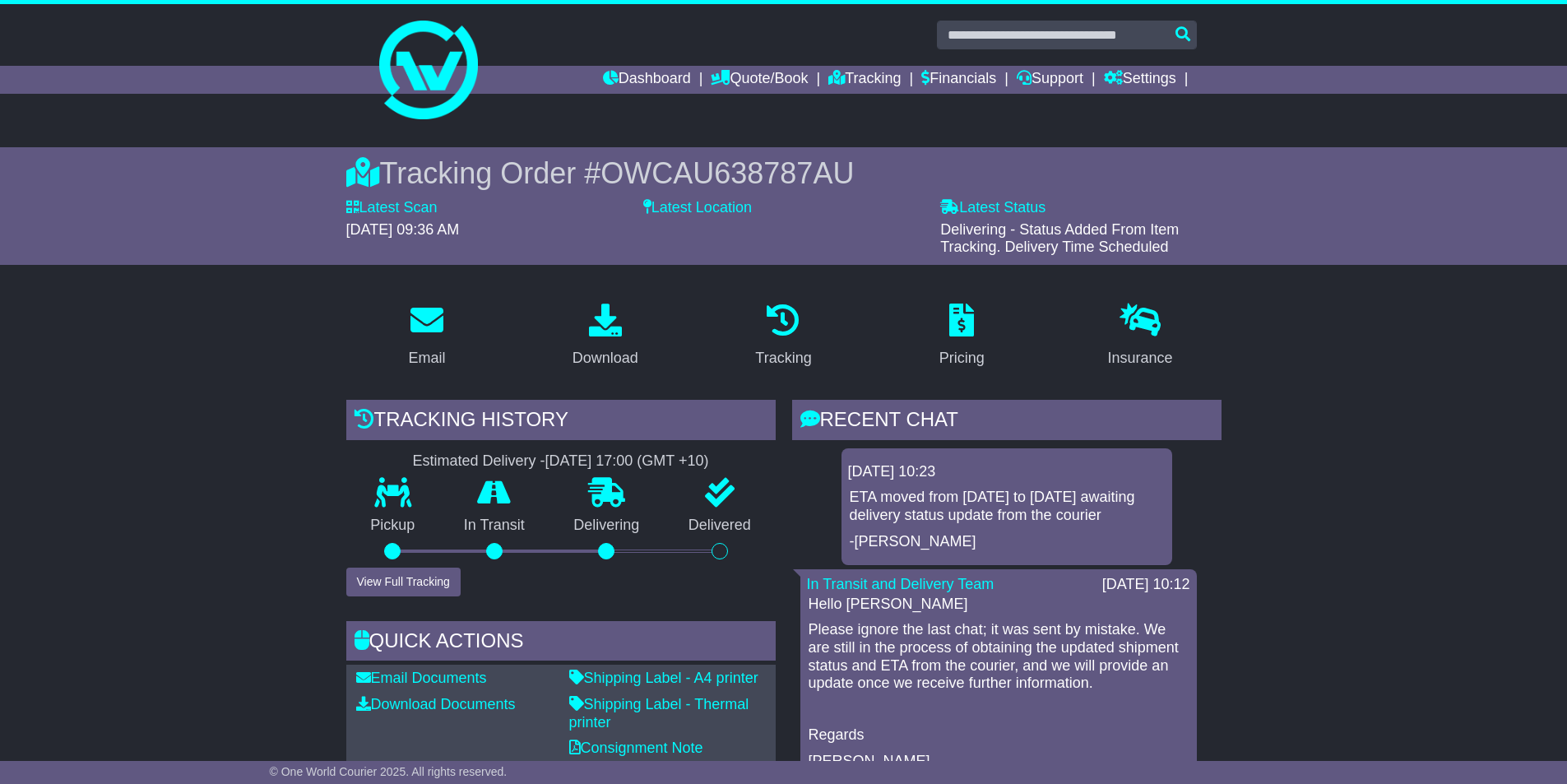
click at [1053, 531] on div "ETA moved from 28/08 to 01/09/2025 awaiting delivery status update from the cou…" at bounding box center [1007, 519] width 318 height 62
click at [1045, 530] on div "ETA moved from 28/08 to 01/09/2025 awaiting delivery status update from the cou…" at bounding box center [1007, 519] width 318 height 62
click at [1038, 549] on p "-Gerard" at bounding box center [1007, 541] width 314 height 19
drag, startPoint x: 869, startPoint y: 292, endPoint x: 843, endPoint y: 131, distance: 163.1
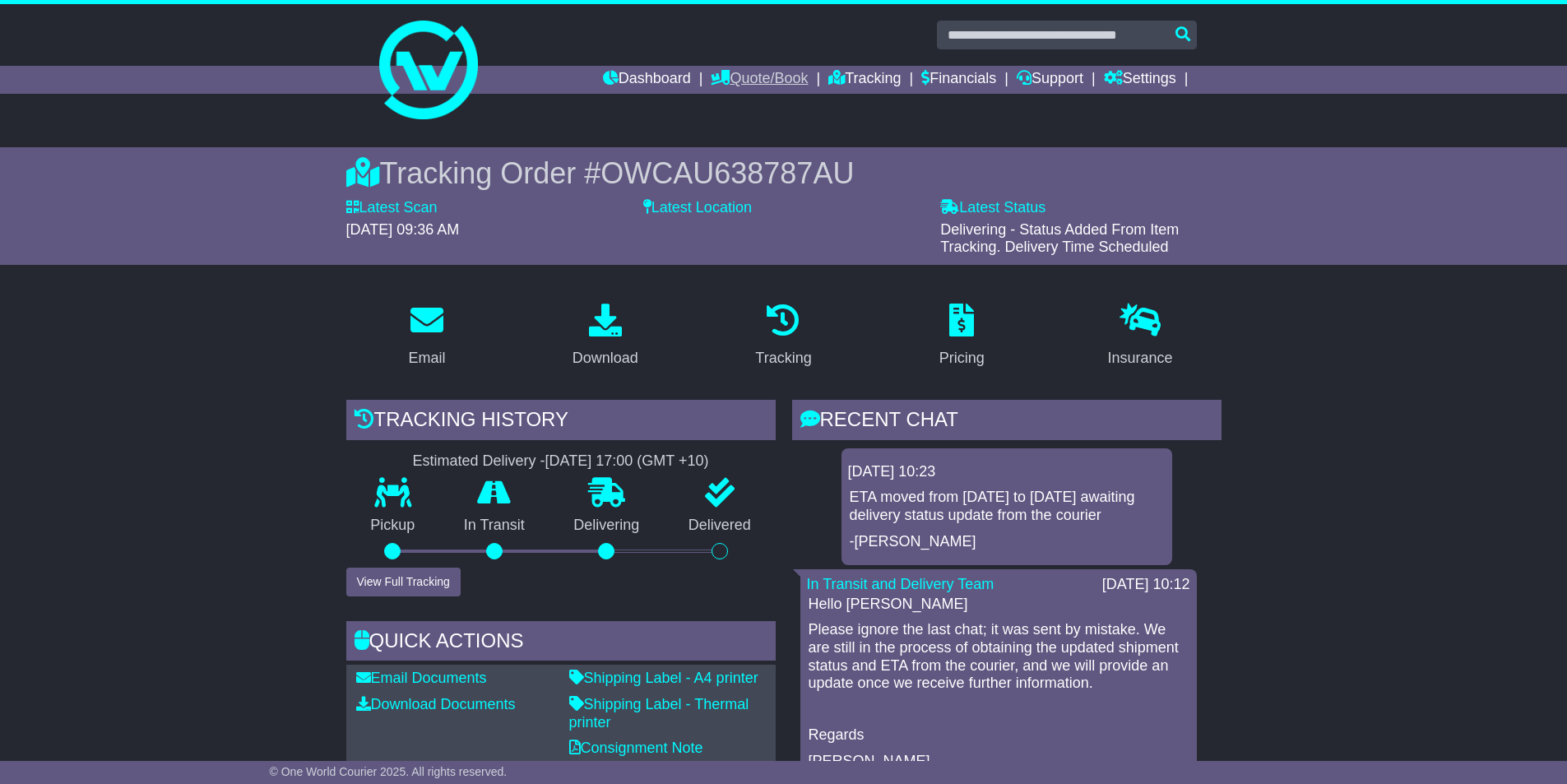
click at [754, 85] on link "Quote/Book" at bounding box center [760, 80] width 97 height 28
click at [738, 110] on link "Domestic" at bounding box center [776, 108] width 130 height 19
